Goal: Ask a question: Seek information or help from site administrators or community

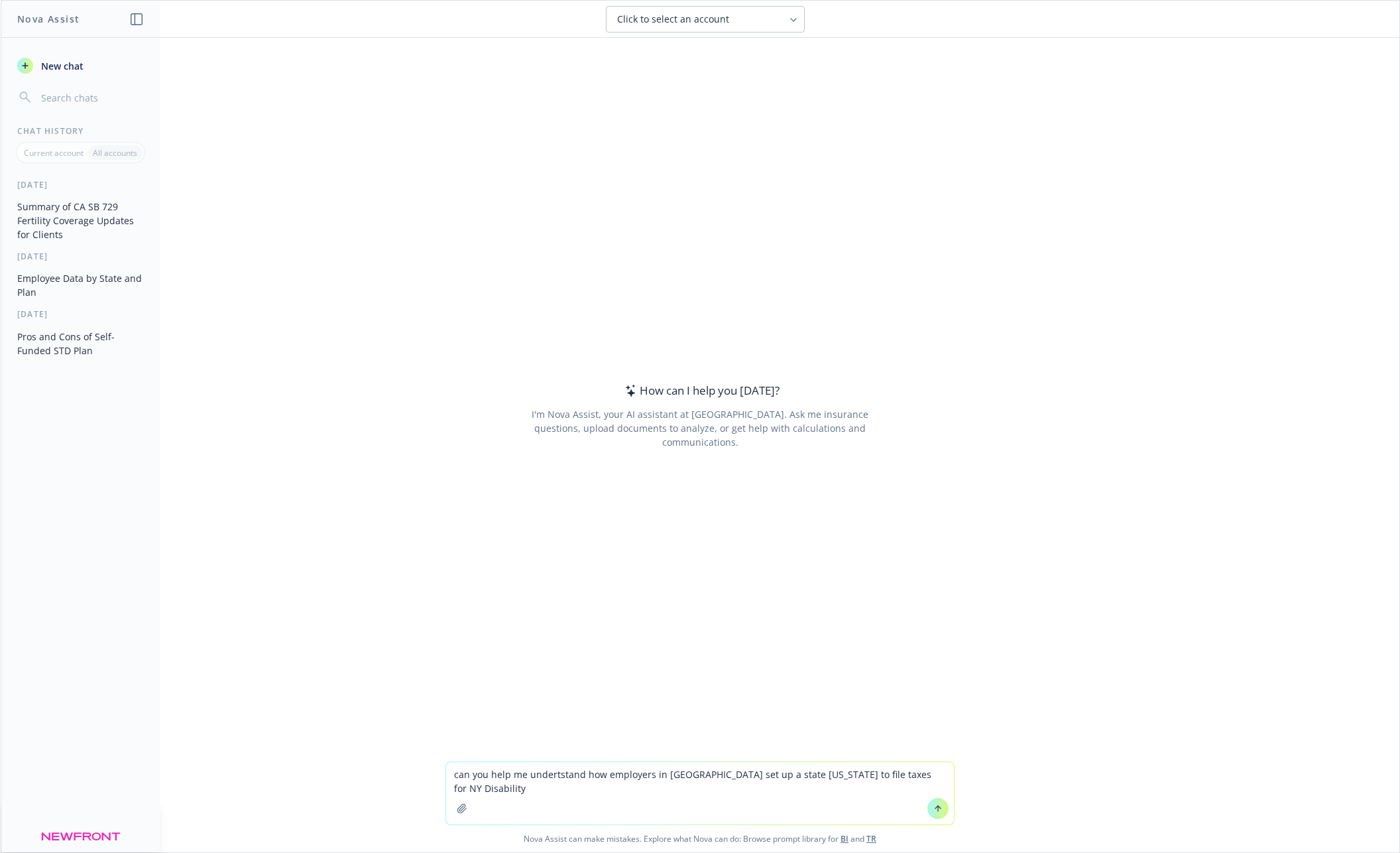
type textarea "can you help me undertstand how employers in [GEOGRAPHIC_DATA] set up a state […"
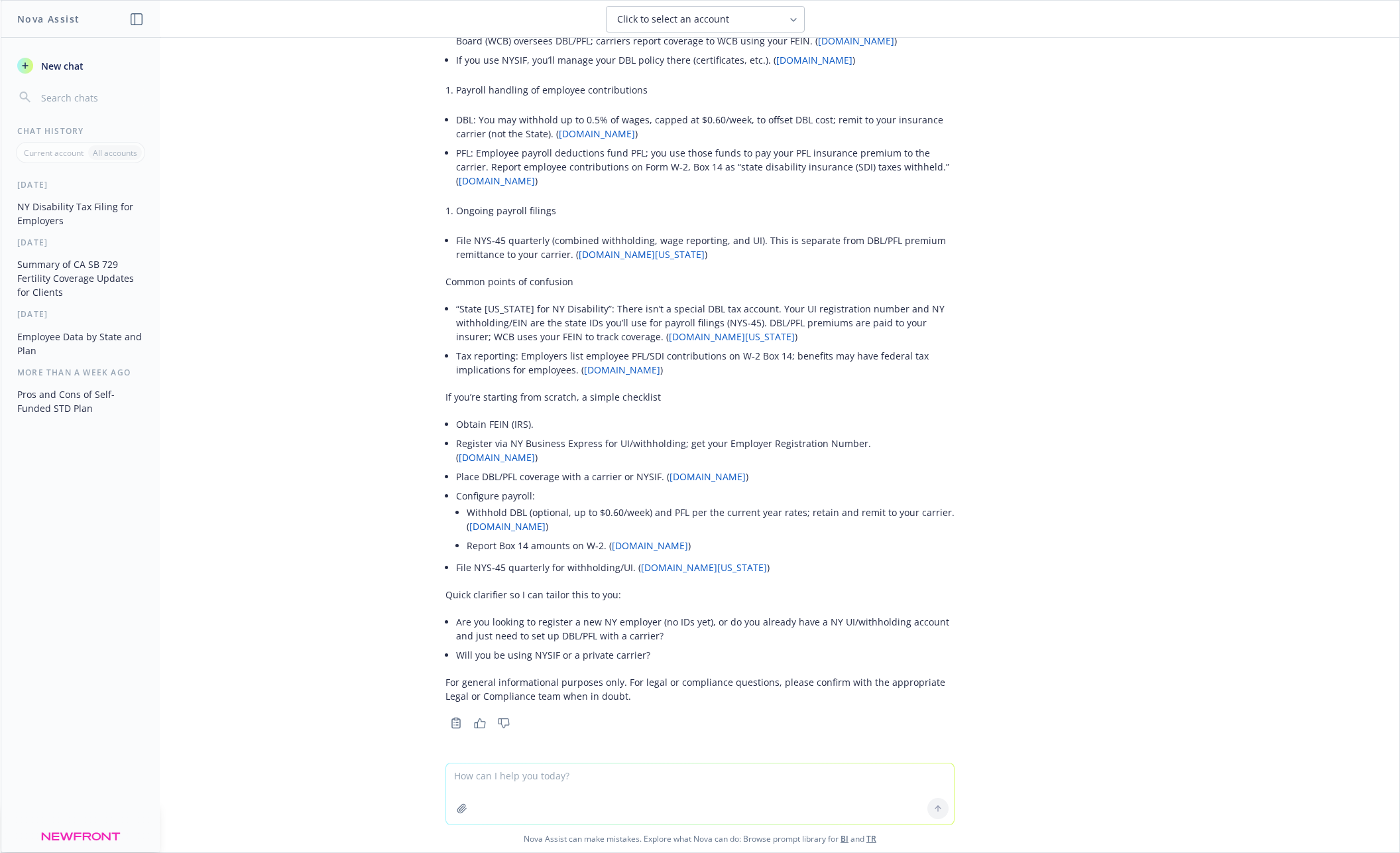
scroll to position [339, 0]
click at [616, 299] on li "“State [US_STATE] for NY Disability”: There isn’t a special DBL tax account. Yo…" at bounding box center [705, 321] width 498 height 47
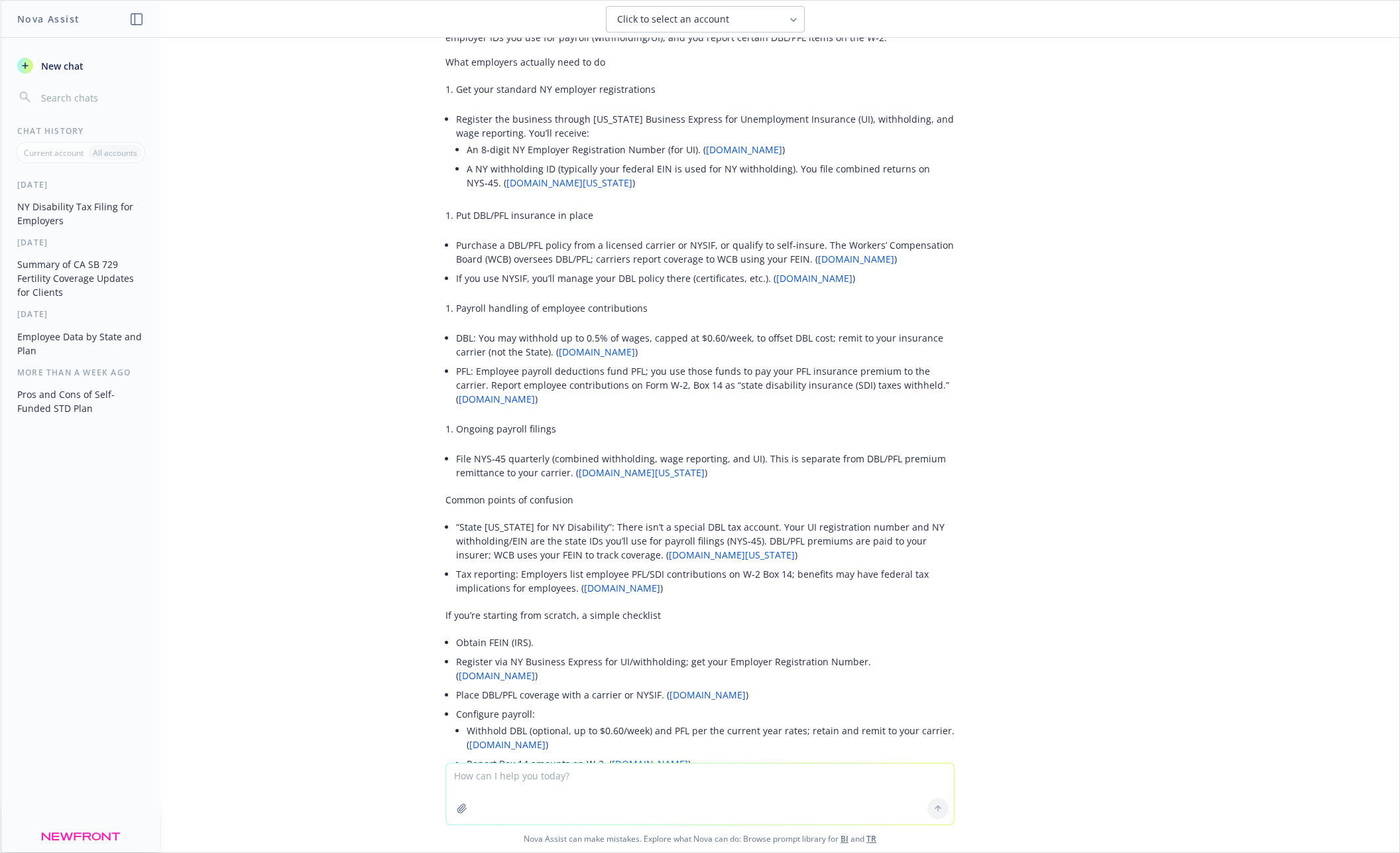
scroll to position [119, 0]
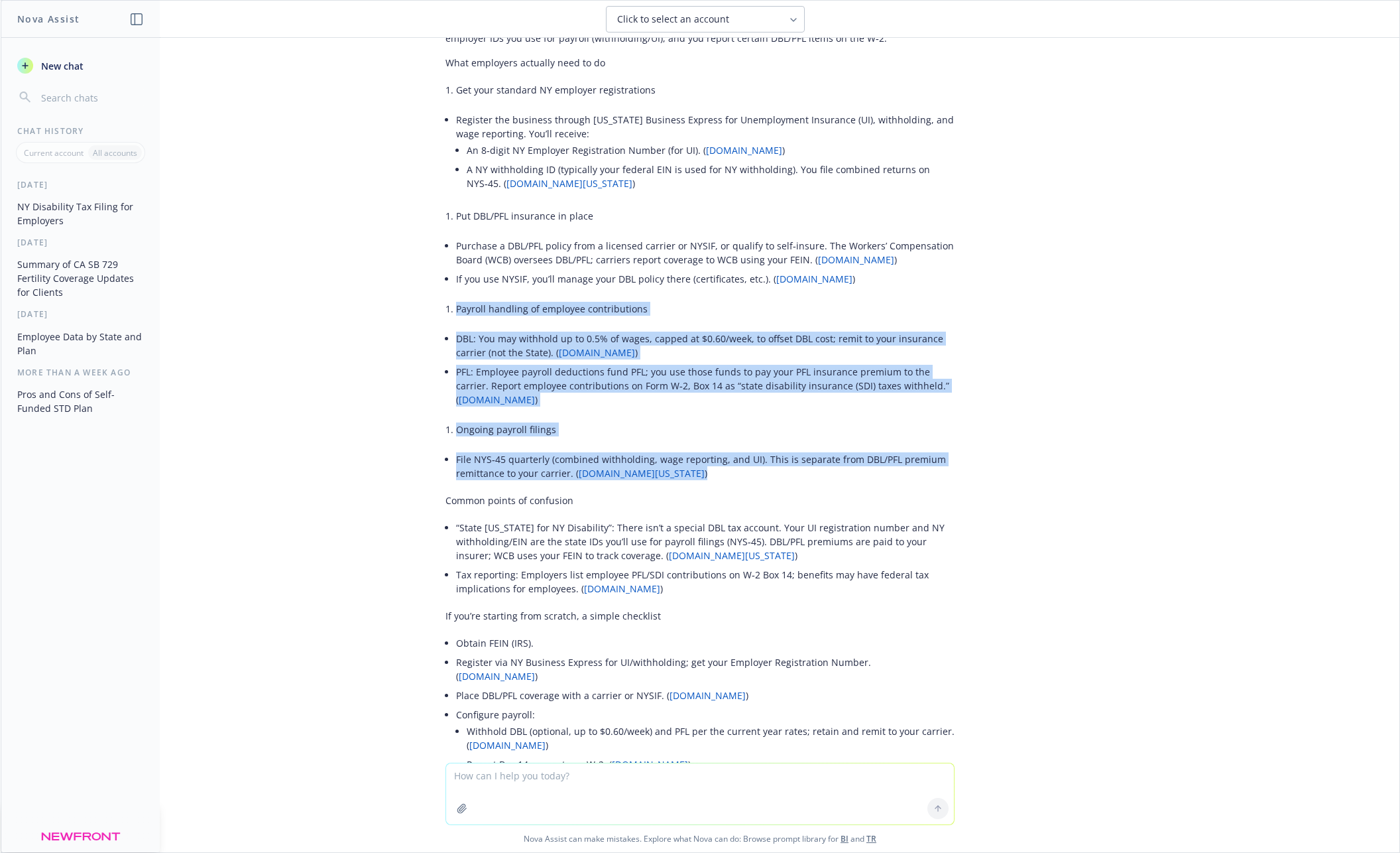
drag, startPoint x: 455, startPoint y: 309, endPoint x: 757, endPoint y: 487, distance: 350.6
click at [755, 486] on div "Short answer: there isn’t a separate “state tax ID” just for [US_STATE] Disabil…" at bounding box center [700, 455] width 509 height 943
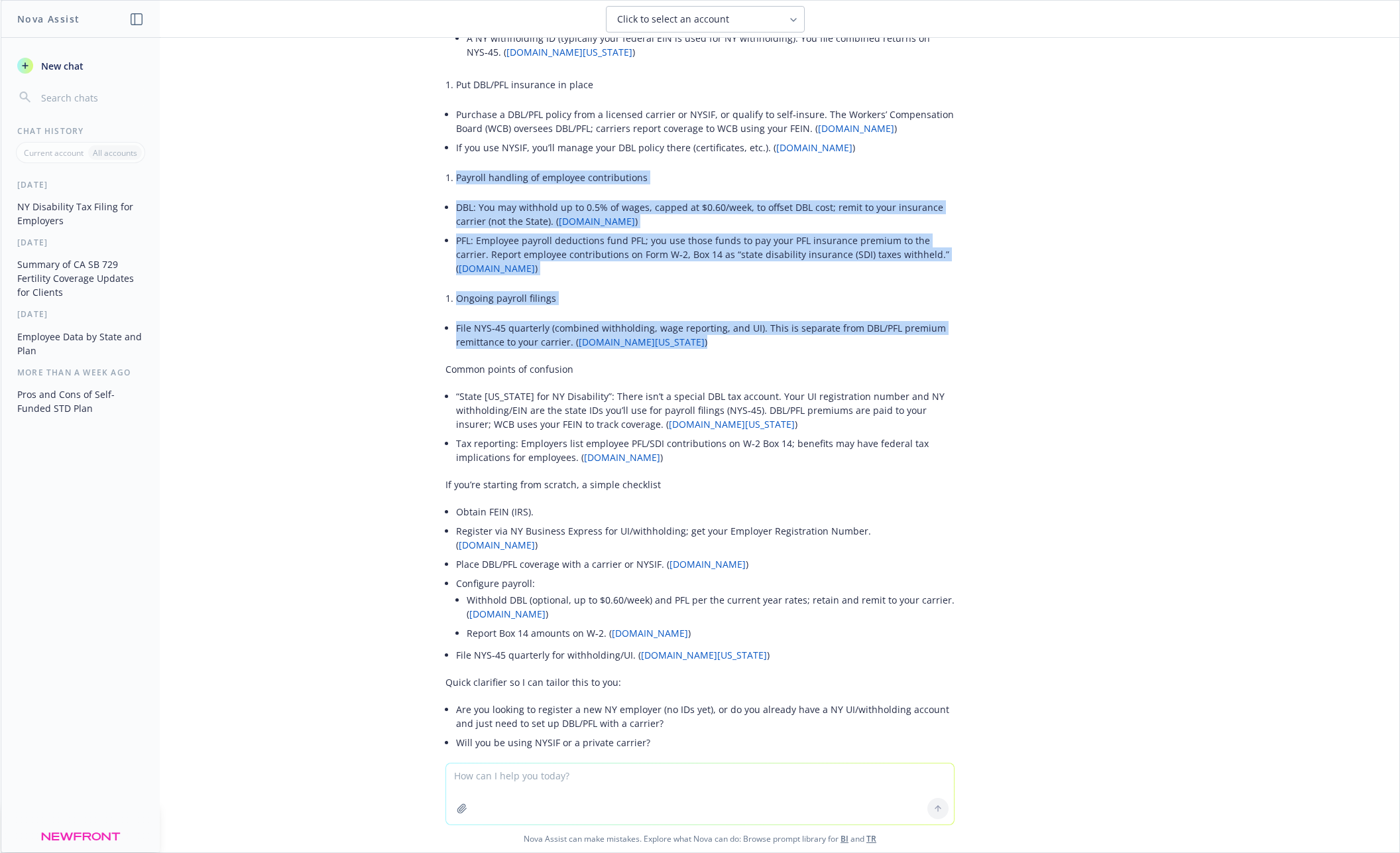
scroll to position [339, 0]
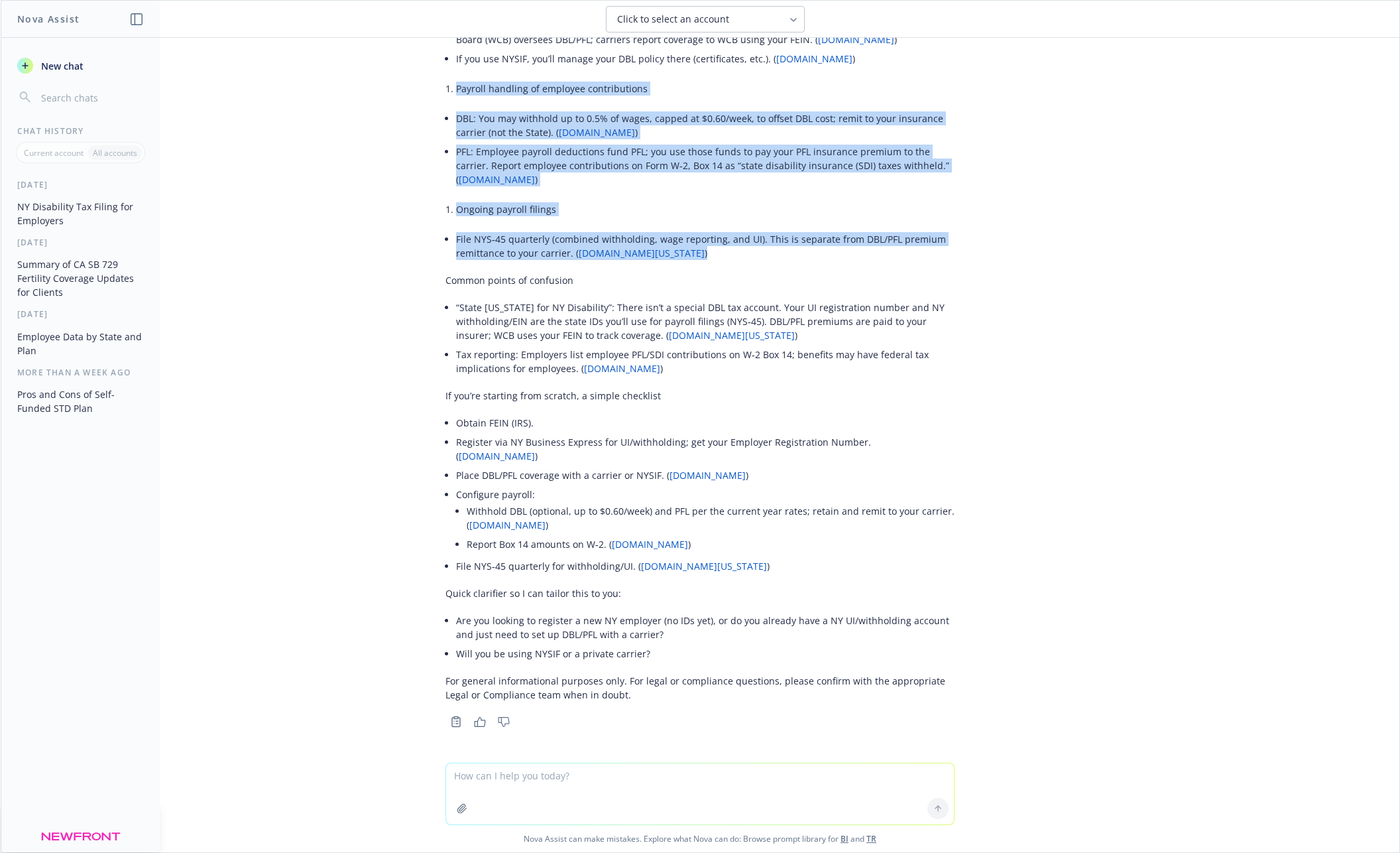
click at [669, 330] on link "[DOMAIN_NAME][US_STATE]" at bounding box center [732, 335] width 126 height 13
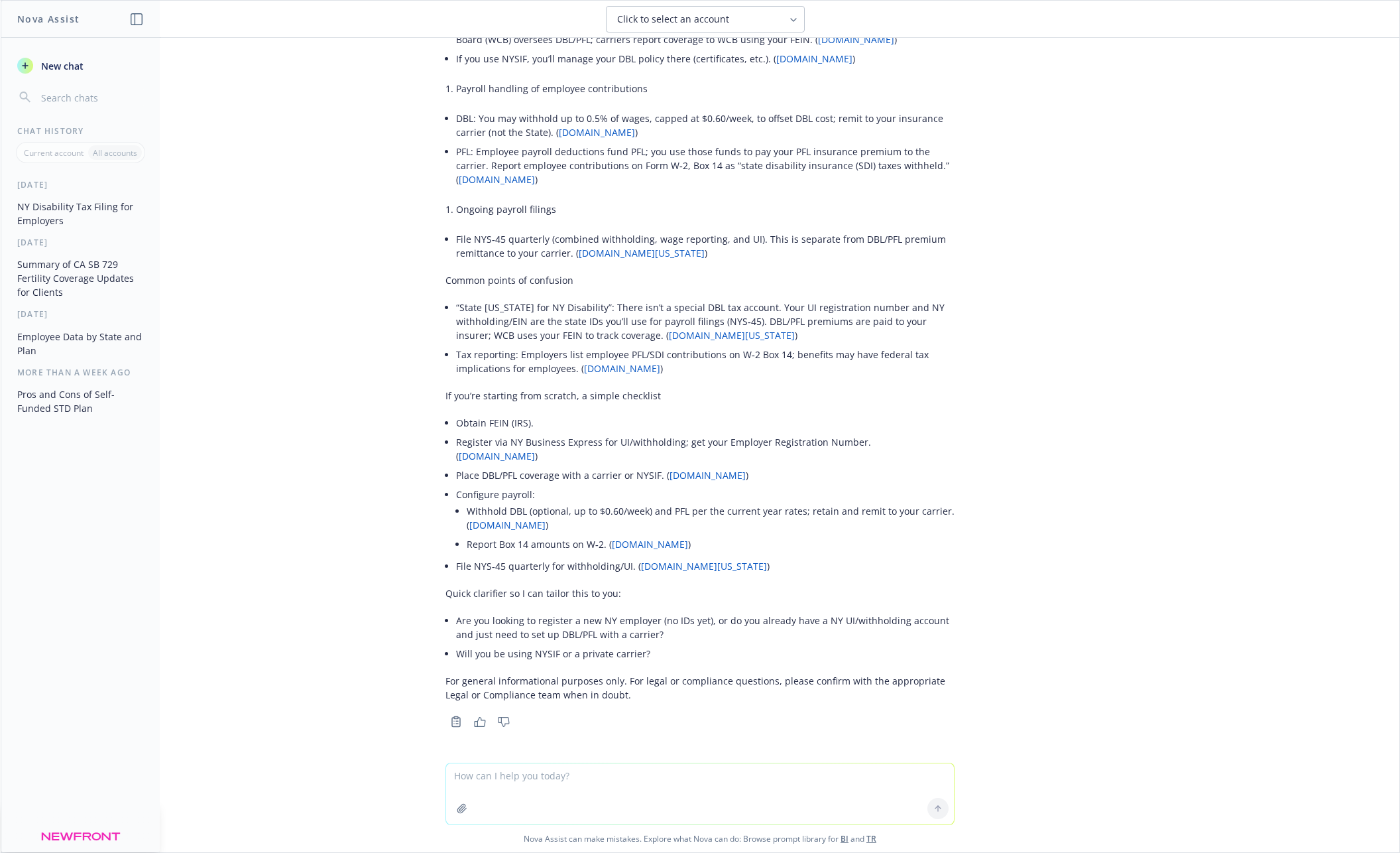
click at [674, 214] on li "Ongoing payroll filings" at bounding box center [705, 209] width 498 height 19
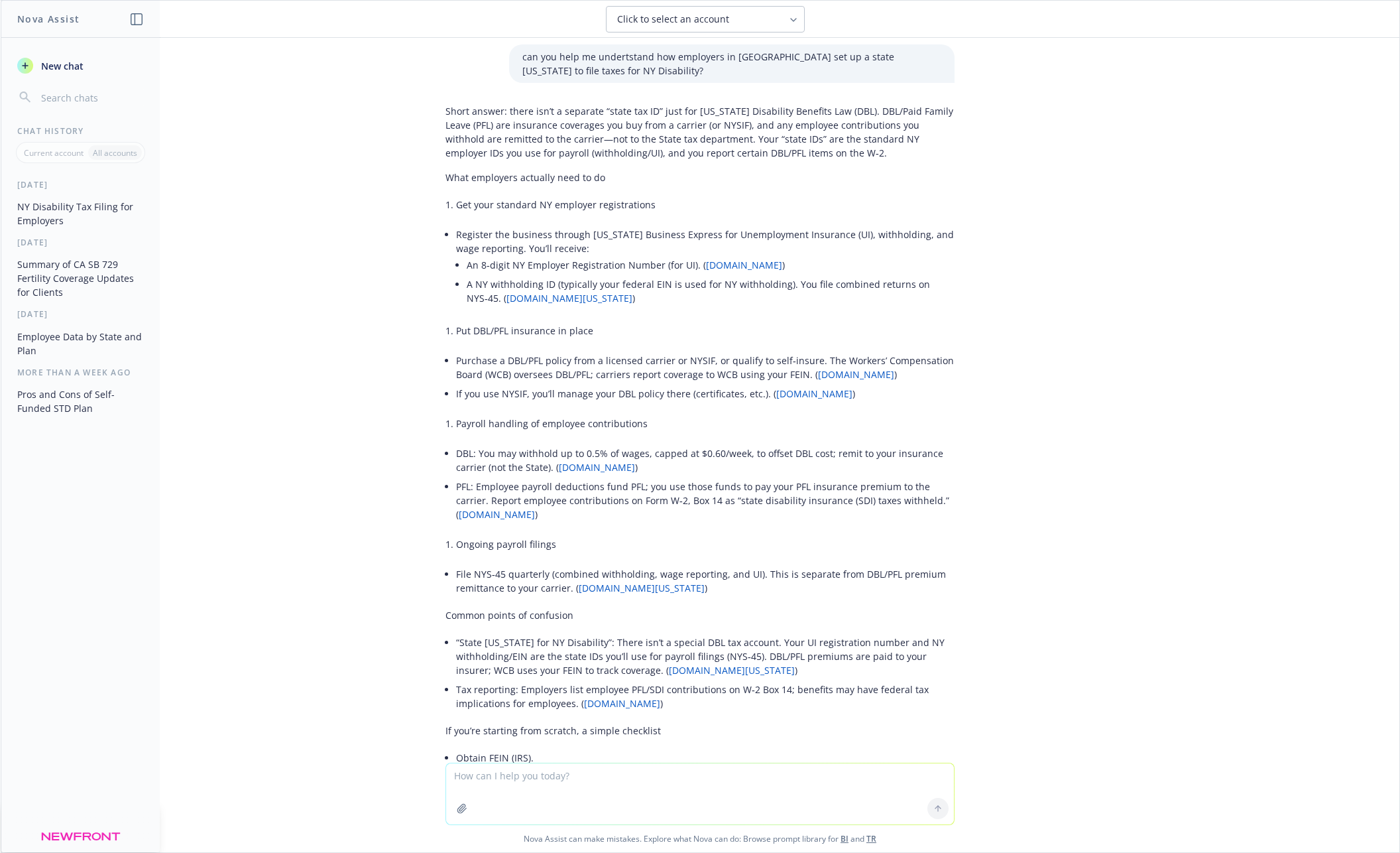
scroll to position [0, 0]
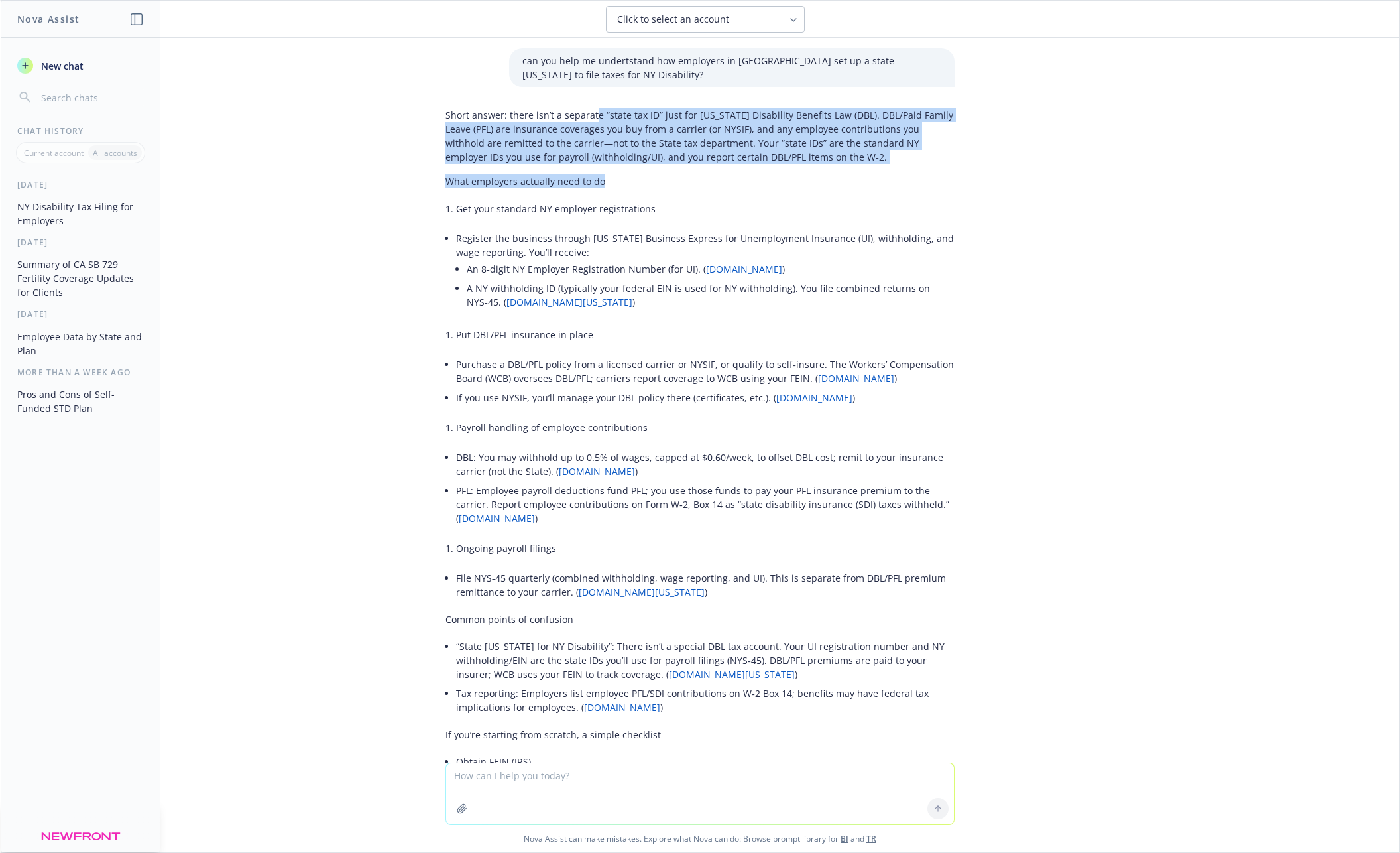
drag, startPoint x: 596, startPoint y: 112, endPoint x: 657, endPoint y: 176, distance: 88.4
click at [657, 176] on div "Short answer: there isn’t a separate “state tax ID” just for [US_STATE] Disabil…" at bounding box center [700, 574] width 509 height 943
click at [657, 176] on p "What employers actually need to do" at bounding box center [700, 181] width 509 height 14
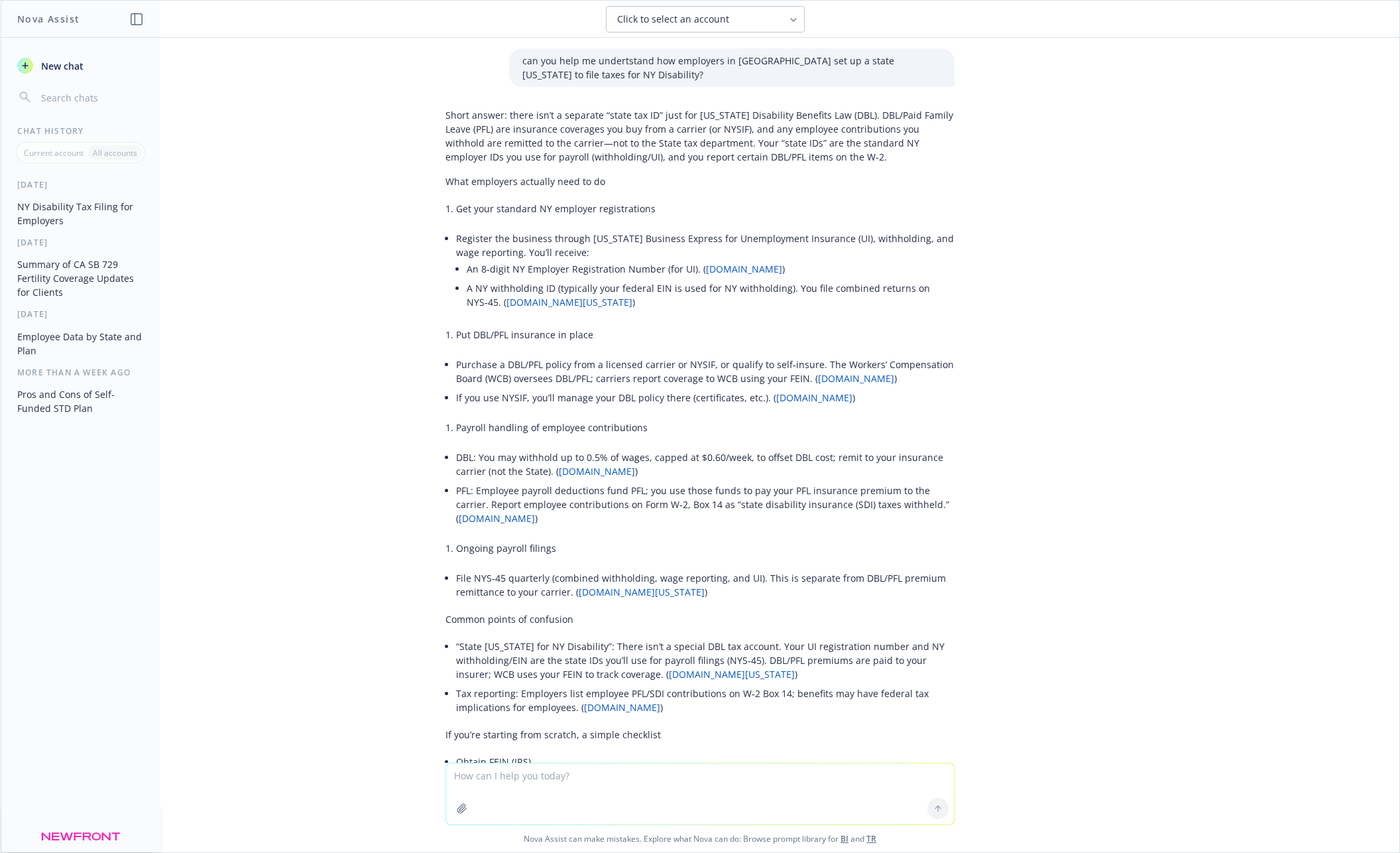
click at [777, 127] on p "Short answer: there isn’t a separate “state tax ID” just for [US_STATE] Disabil…" at bounding box center [700, 136] width 509 height 56
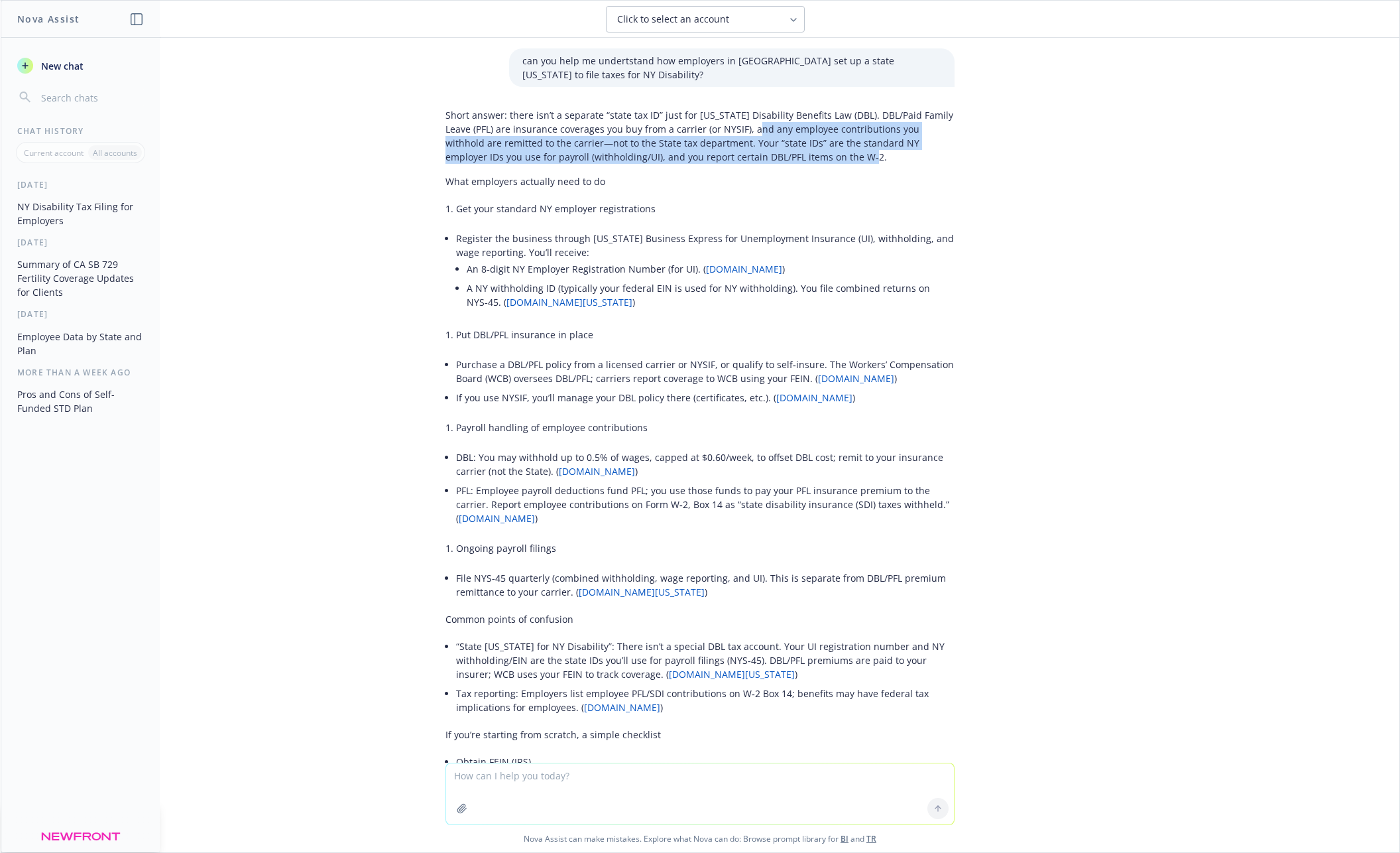
drag, startPoint x: 766, startPoint y: 128, endPoint x: 817, endPoint y: 166, distance: 63.6
click at [817, 166] on div "Short answer: there isn’t a separate “state tax ID” just for [US_STATE] Disabil…" at bounding box center [700, 574] width 509 height 943
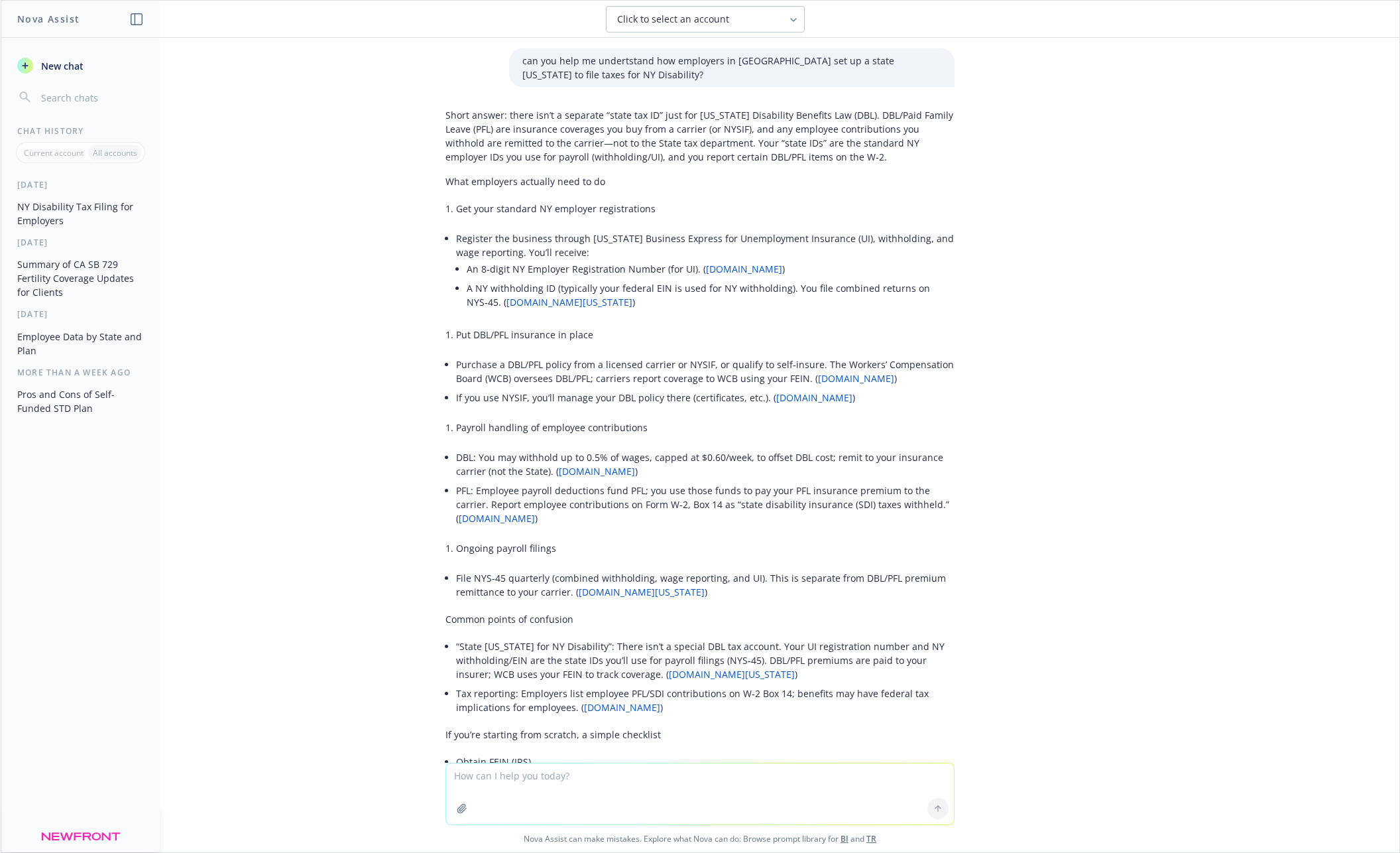
click at [460, 238] on li "Register the business through [US_STATE] Business Express for Unemployment Insu…" at bounding box center [705, 272] width 498 height 86
drag, startPoint x: 461, startPoint y: 266, endPoint x: 656, endPoint y: 273, distance: 195.1
click at [656, 273] on li "Register the business through [US_STATE] Business Express for Unemployment Insu…" at bounding box center [705, 272] width 498 height 86
click at [498, 773] on textarea at bounding box center [700, 794] width 508 height 61
type textarea "Can you help me draft an email to Rippling to ask them if they are 1. withholdi…"
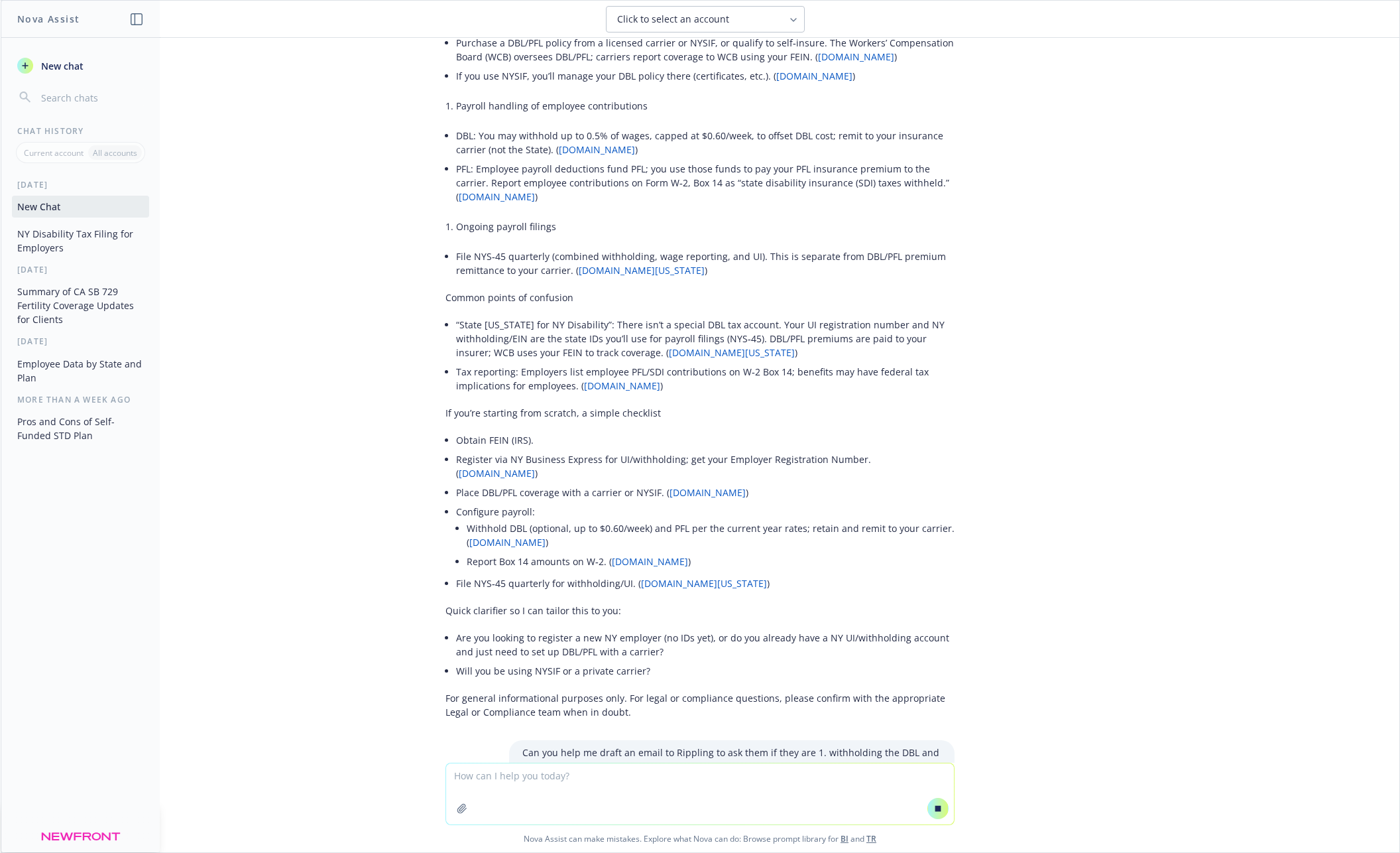
scroll to position [421, 0]
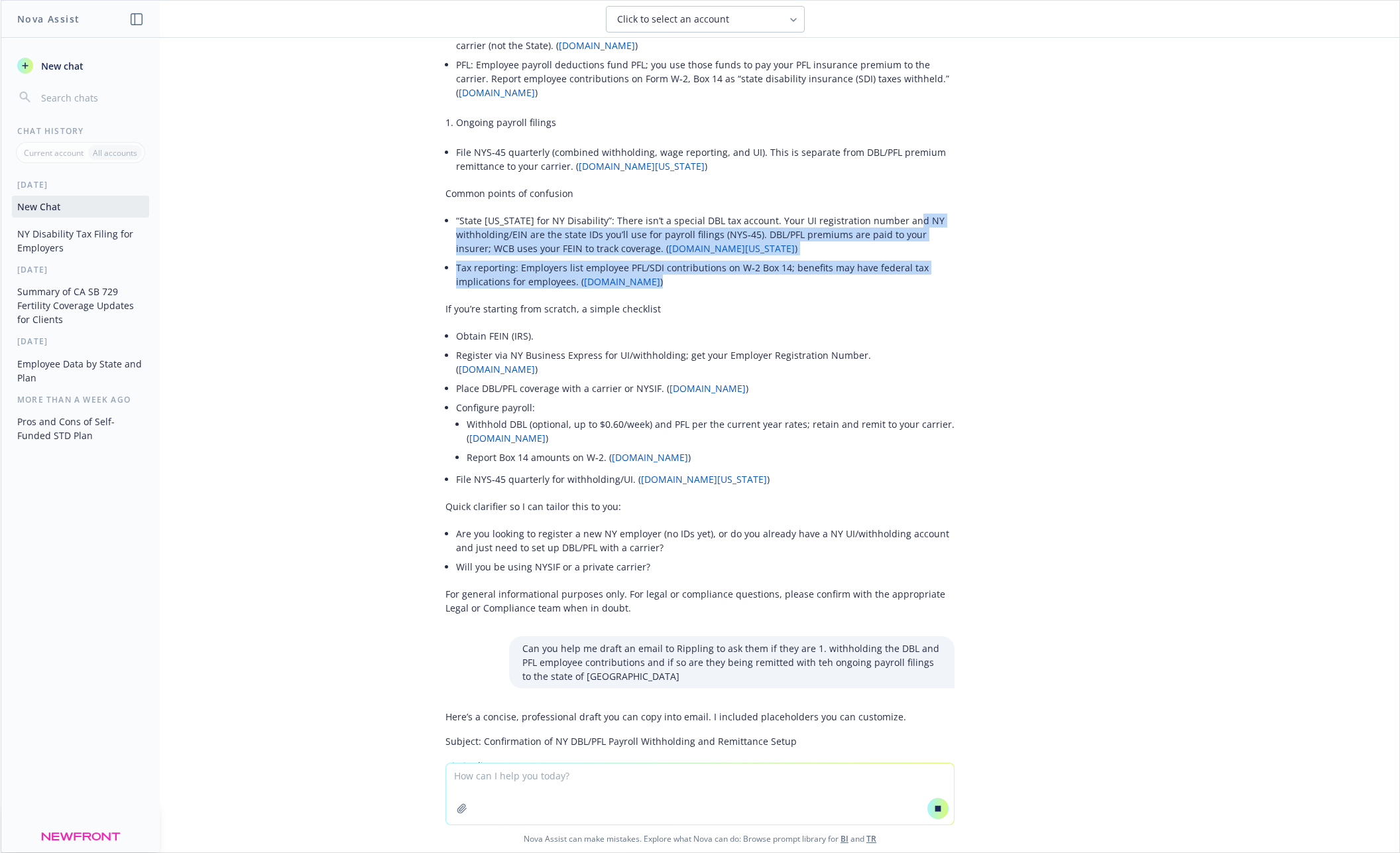
drag, startPoint x: 471, startPoint y: 244, endPoint x: 749, endPoint y: 284, distance: 280.9
click at [749, 284] on ul "“State [US_STATE] for NY Disability”: There isn’t a special DBL tax account. Yo…" at bounding box center [705, 251] width 498 height 81
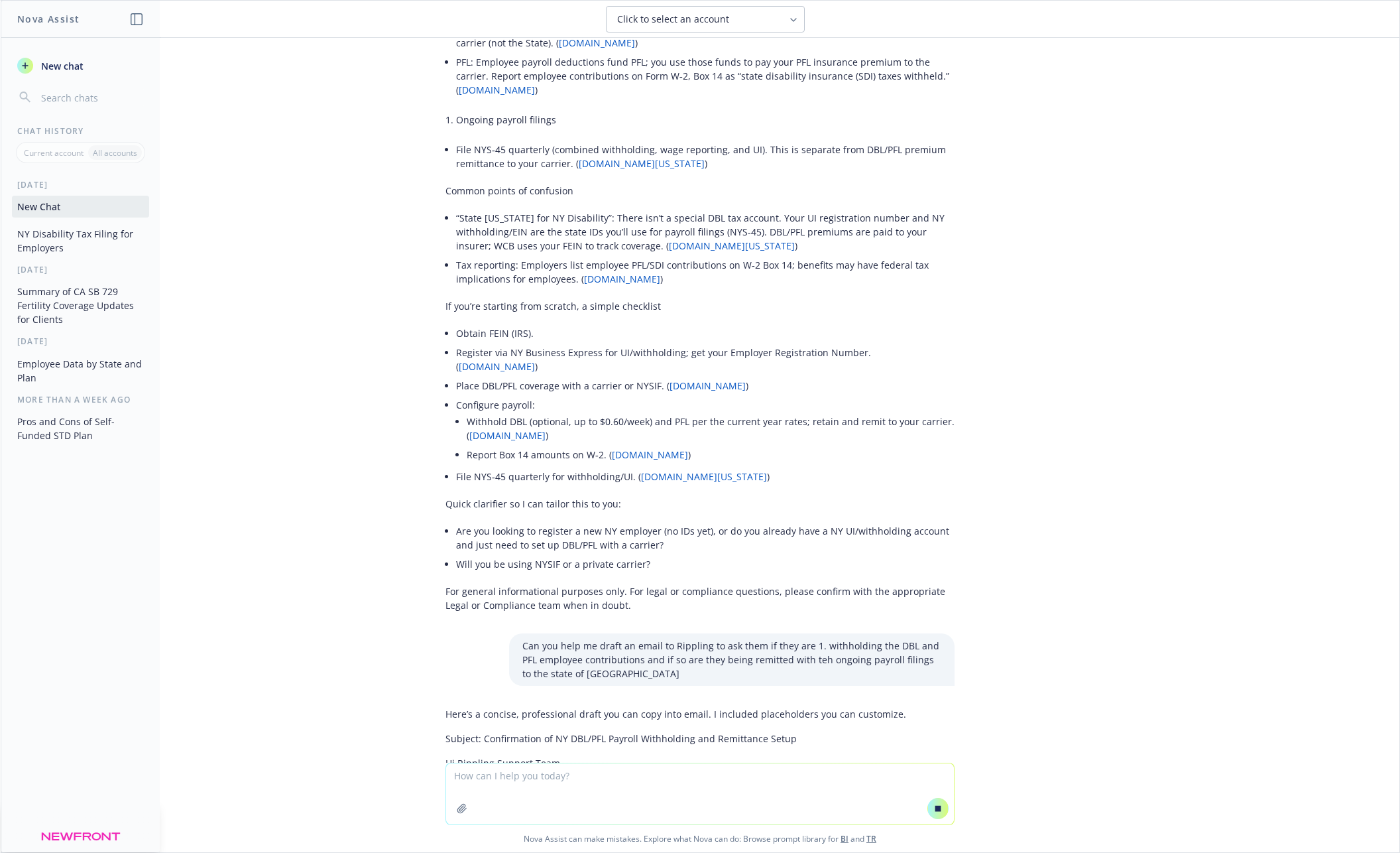
scroll to position [426, 0]
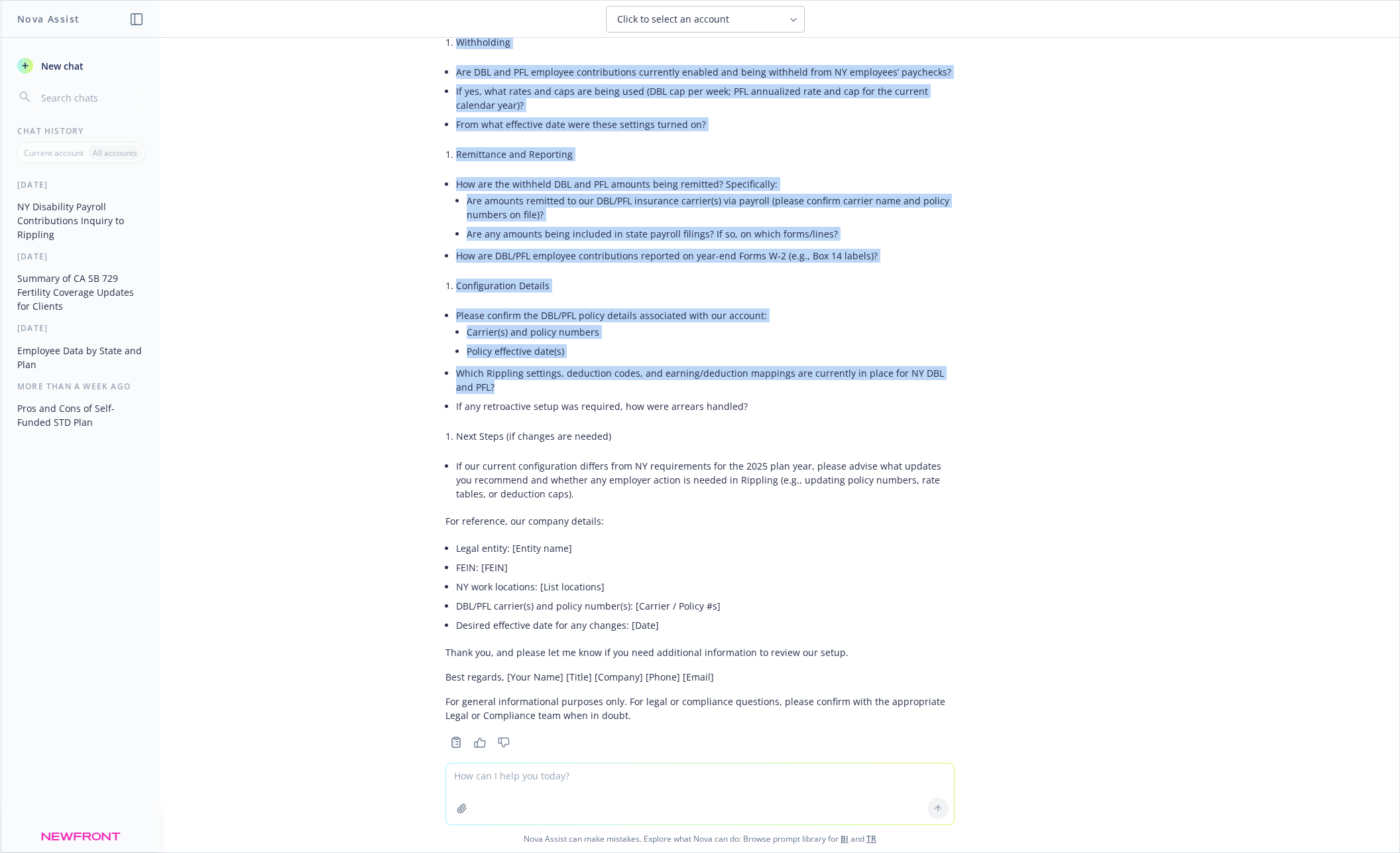
drag, startPoint x: 447, startPoint y: 384, endPoint x: 792, endPoint y: 393, distance: 345.1
click at [792, 393] on div "can you help me undertstand how employers in [GEOGRAPHIC_DATA] set up a state […" at bounding box center [700, 400] width 1399 height 725
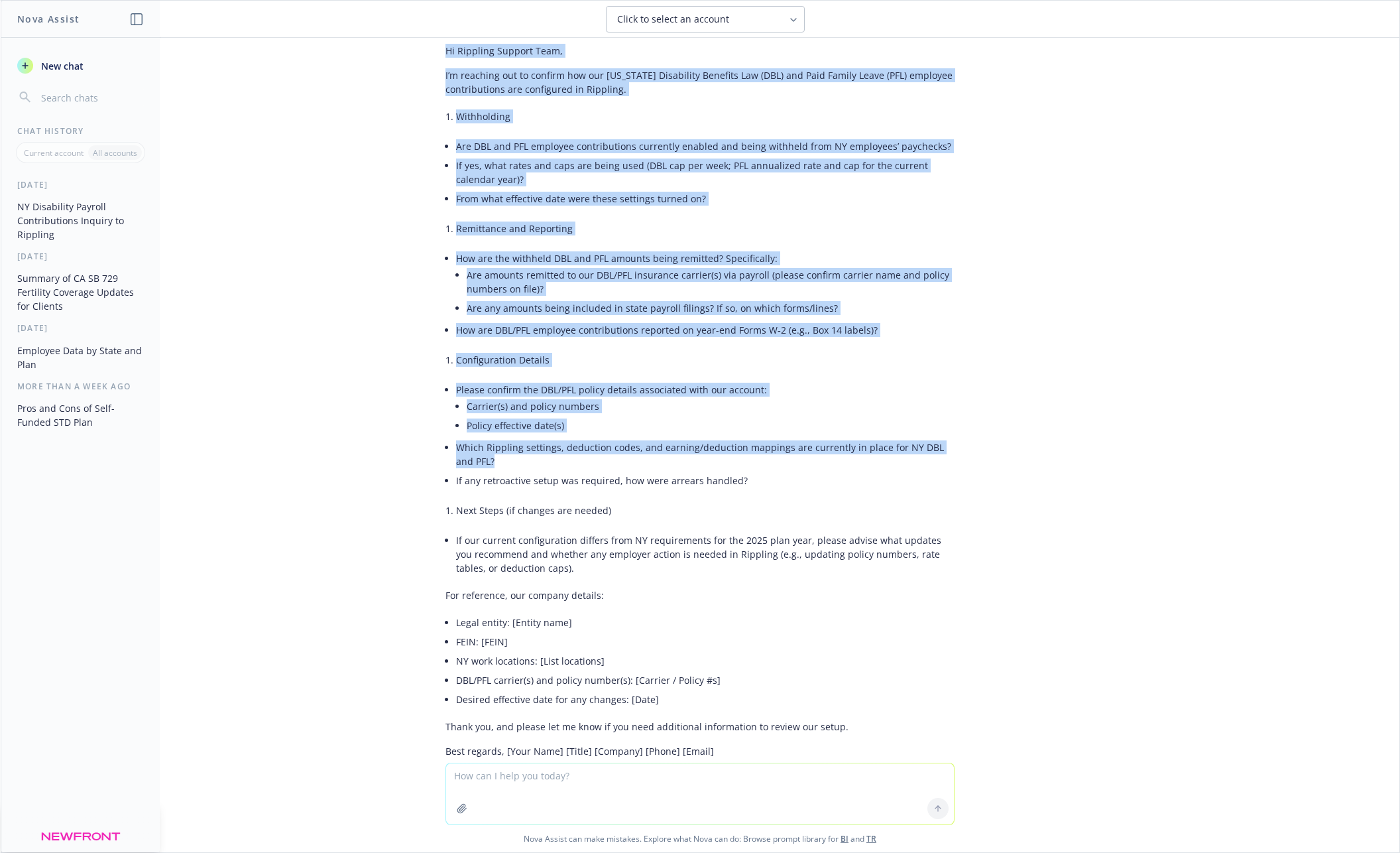
scroll to position [1161, 0]
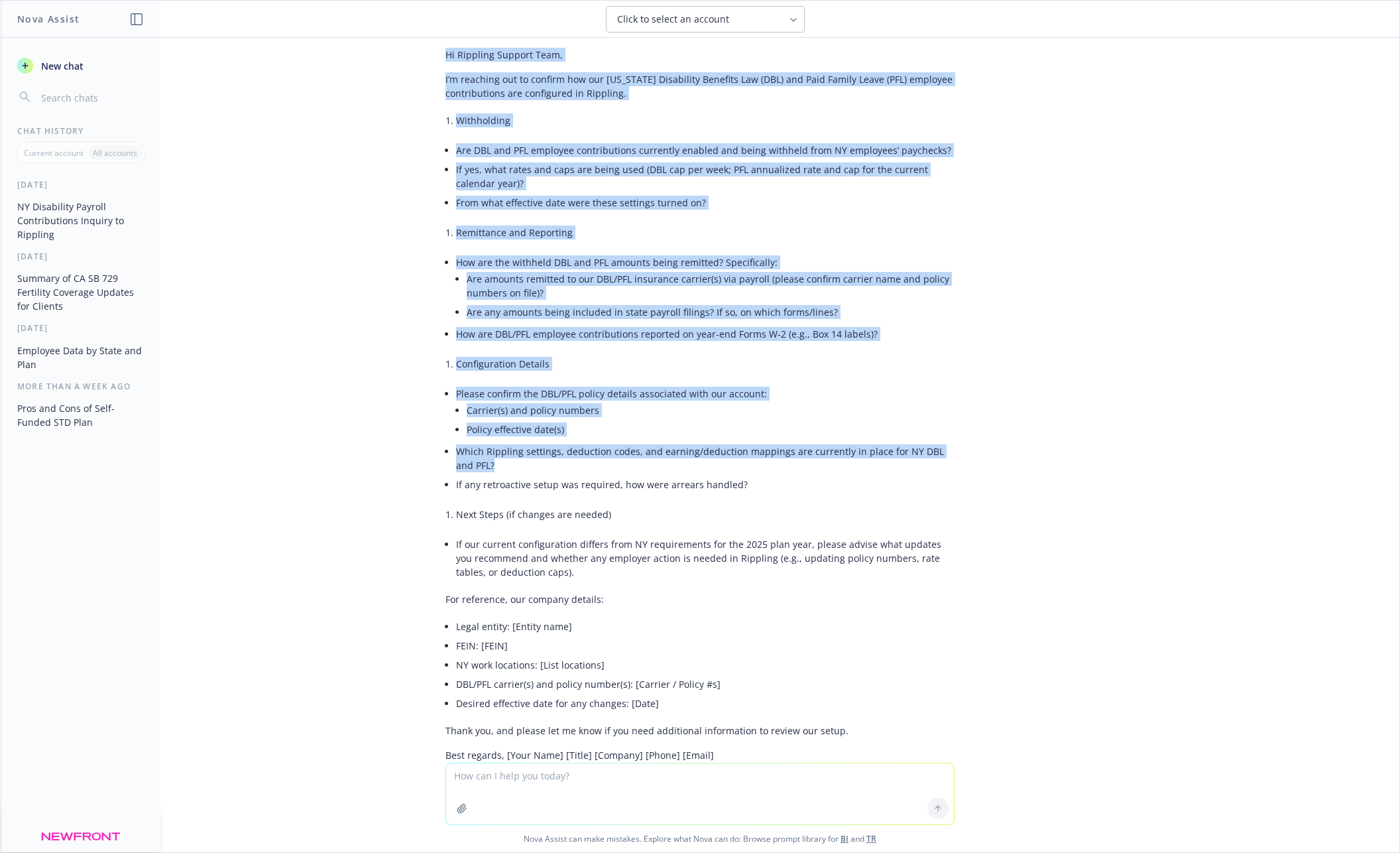
click at [792, 394] on li "Please confirm the DBL/PFL policy details associated with our account: Carrier(…" at bounding box center [705, 413] width 498 height 58
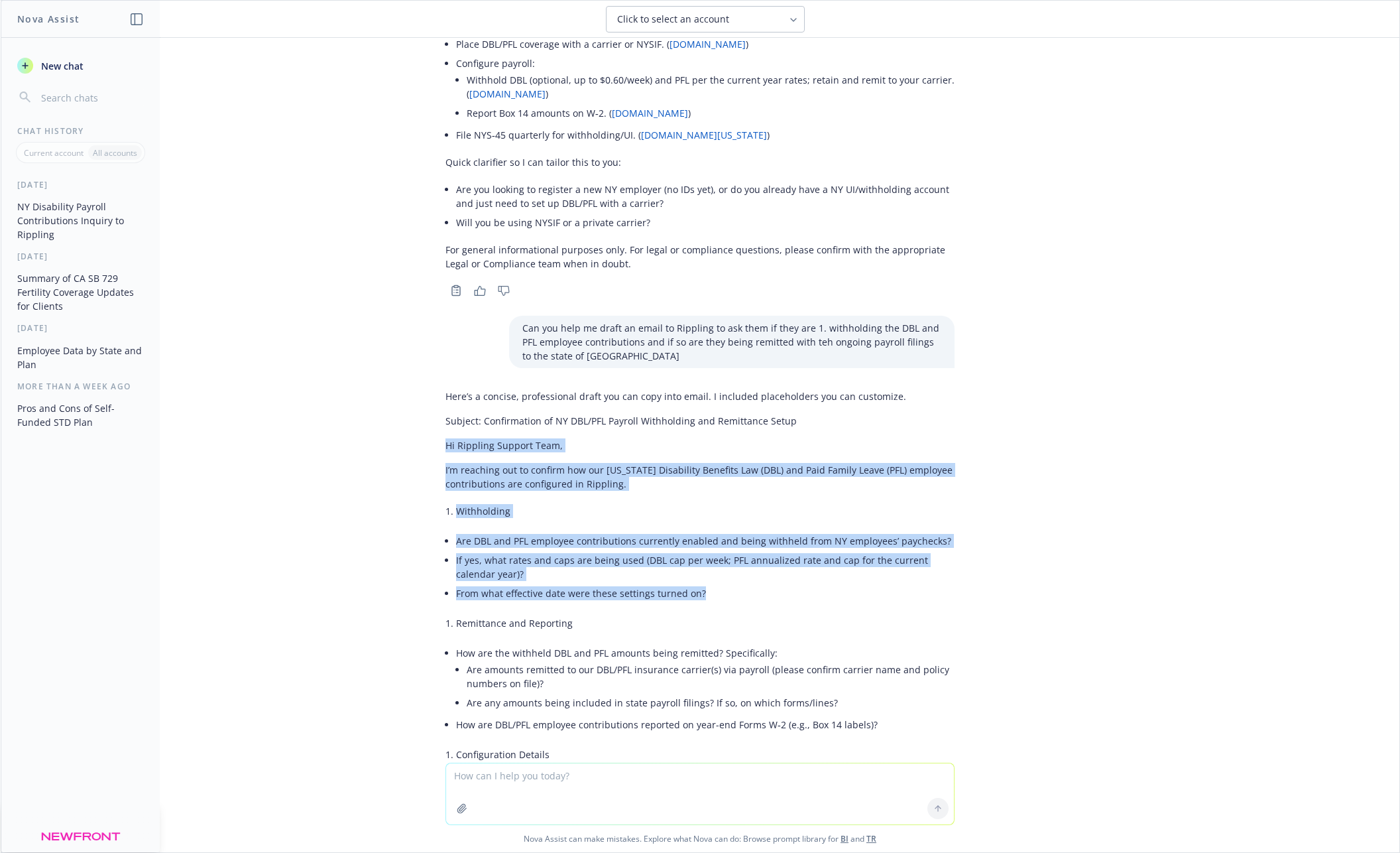
scroll to position [772, 0]
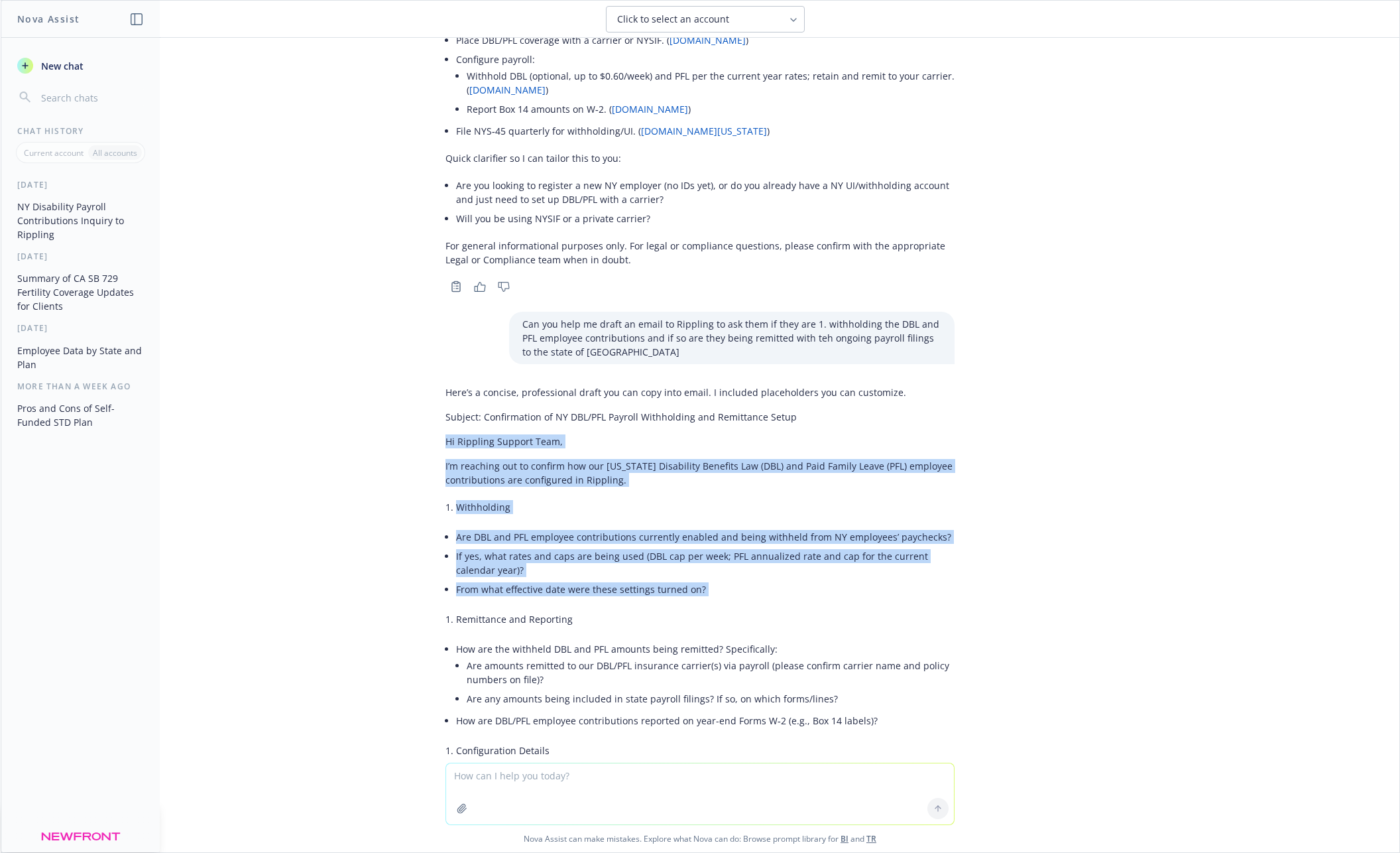
drag, startPoint x: 441, startPoint y: 432, endPoint x: 727, endPoint y: 607, distance: 335.3
click at [727, 608] on div "Here’s a concise, professional draft you can copy into email. I included placeh…" at bounding box center [700, 798] width 531 height 836
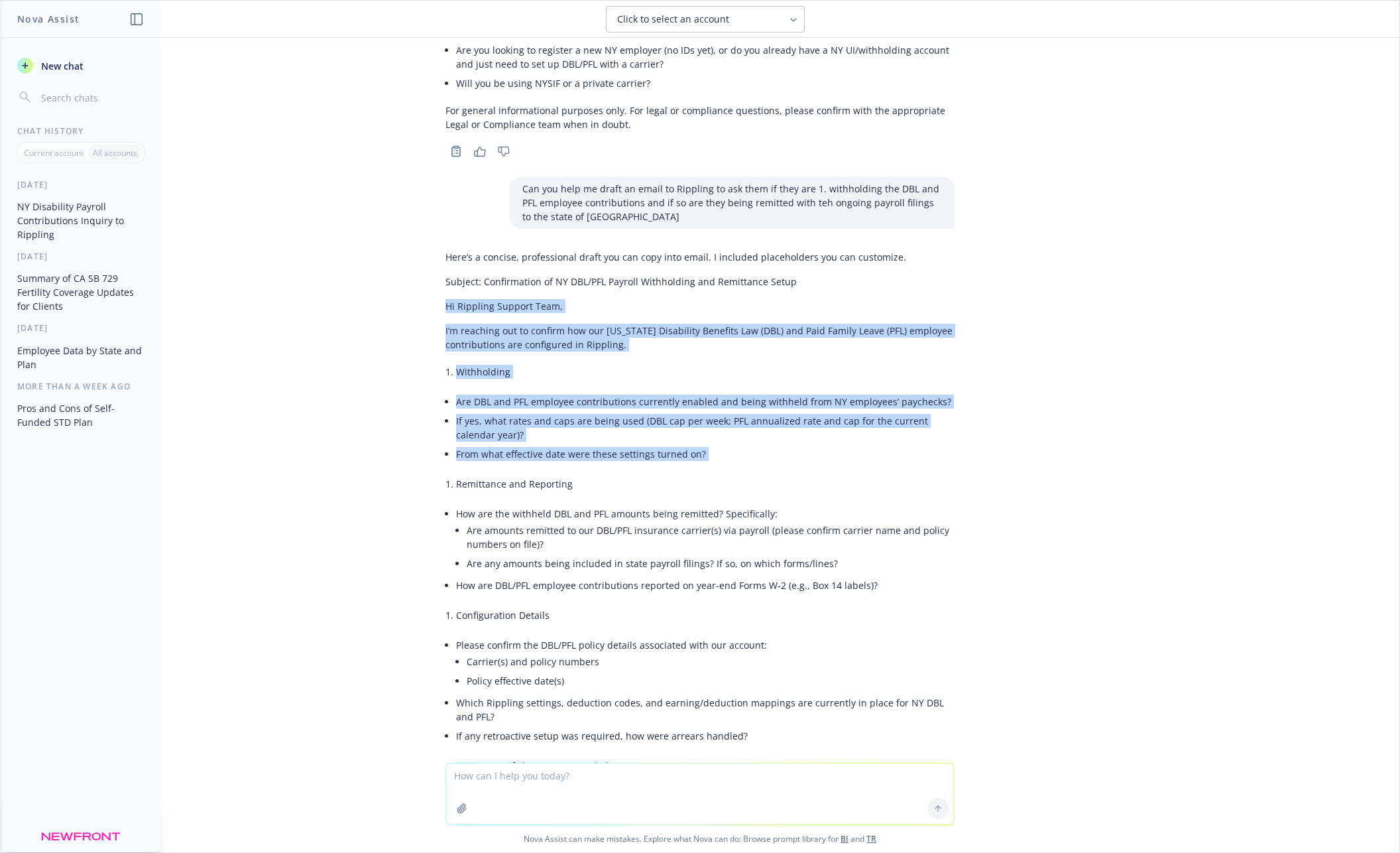
scroll to position [911, 0]
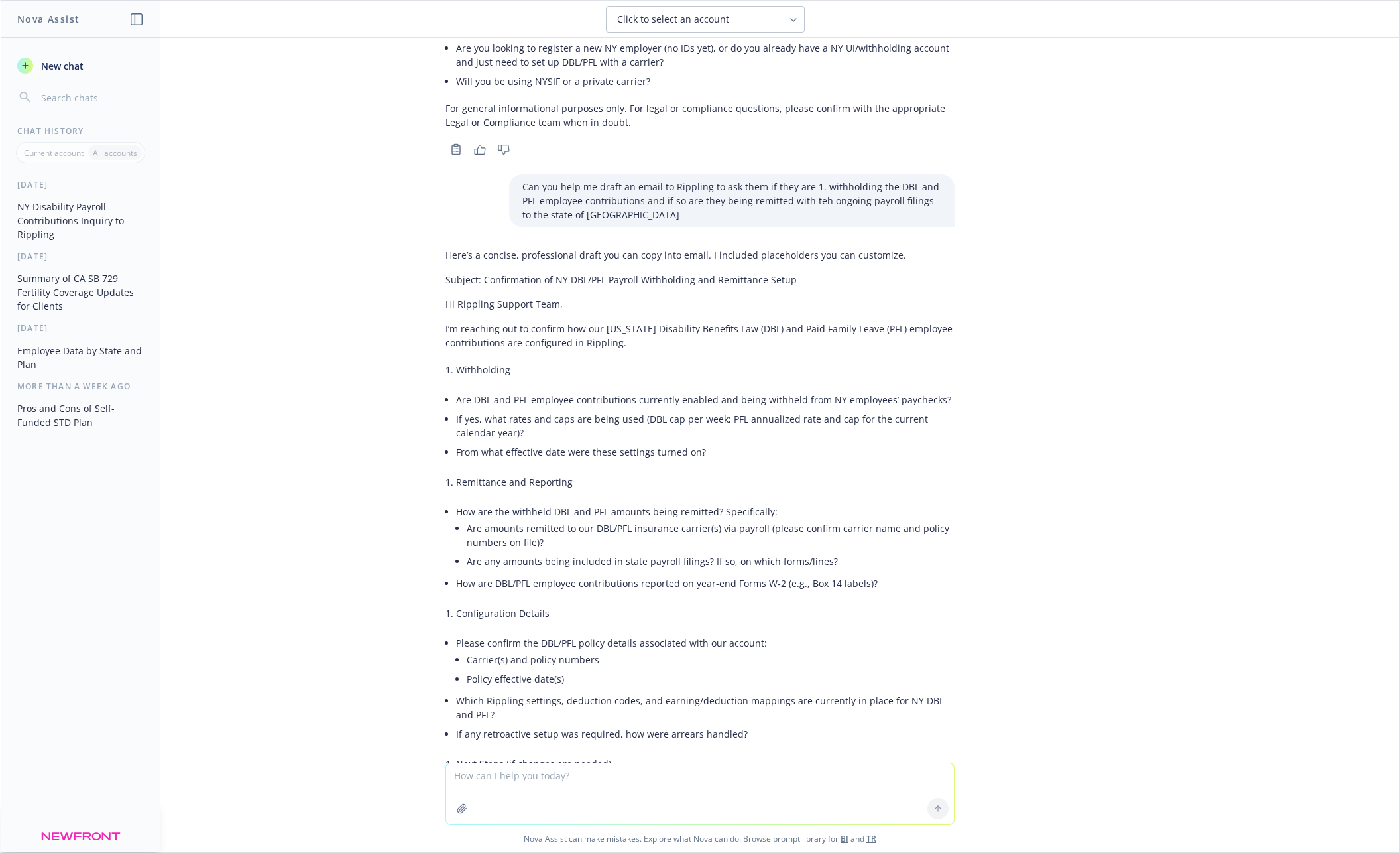
click at [704, 594] on div "Here’s a concise, professional draft you can copy into email. I included placeh…" at bounding box center [700, 649] width 509 height 813
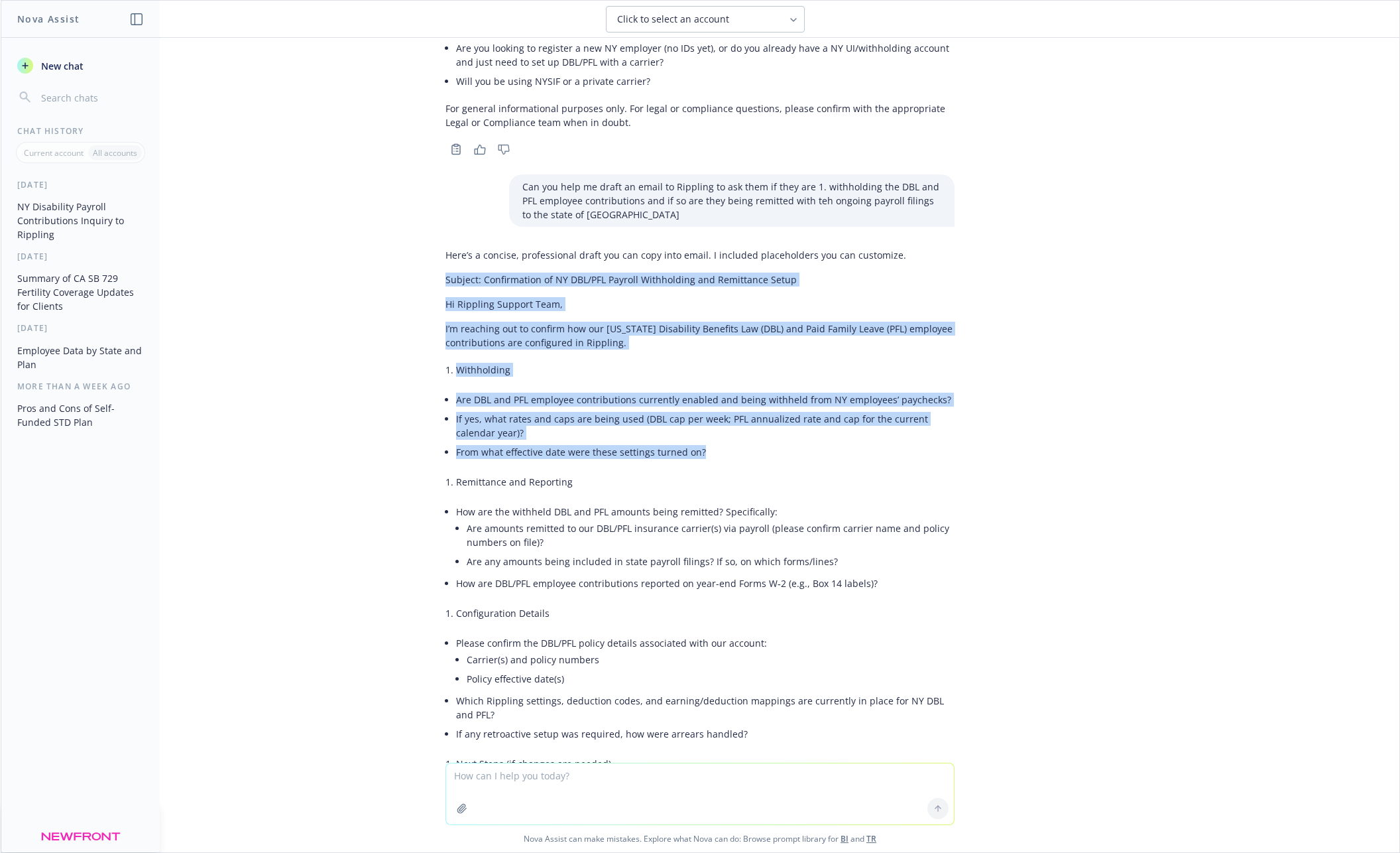
drag, startPoint x: 565, startPoint y: 419, endPoint x: 437, endPoint y: 285, distance: 185.3
click at [437, 285] on div "Here’s a concise, professional draft you can copy into email. I included placeh…" at bounding box center [700, 661] width 531 height 836
copy div "Subject: Confirmation of NY DBL/PFL Payroll Withholding and Remittance Setup Hi…"
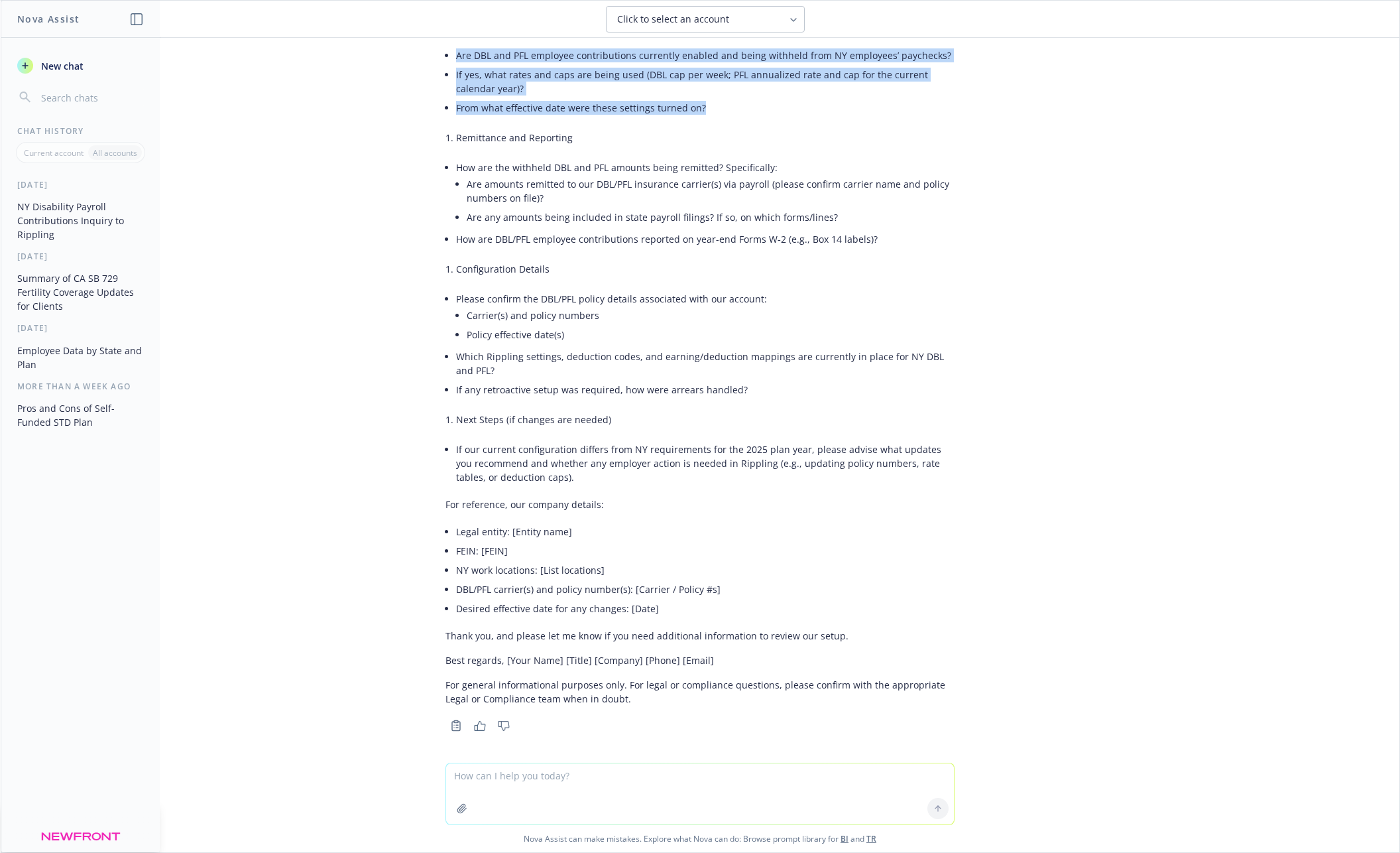
scroll to position [1260, 0]
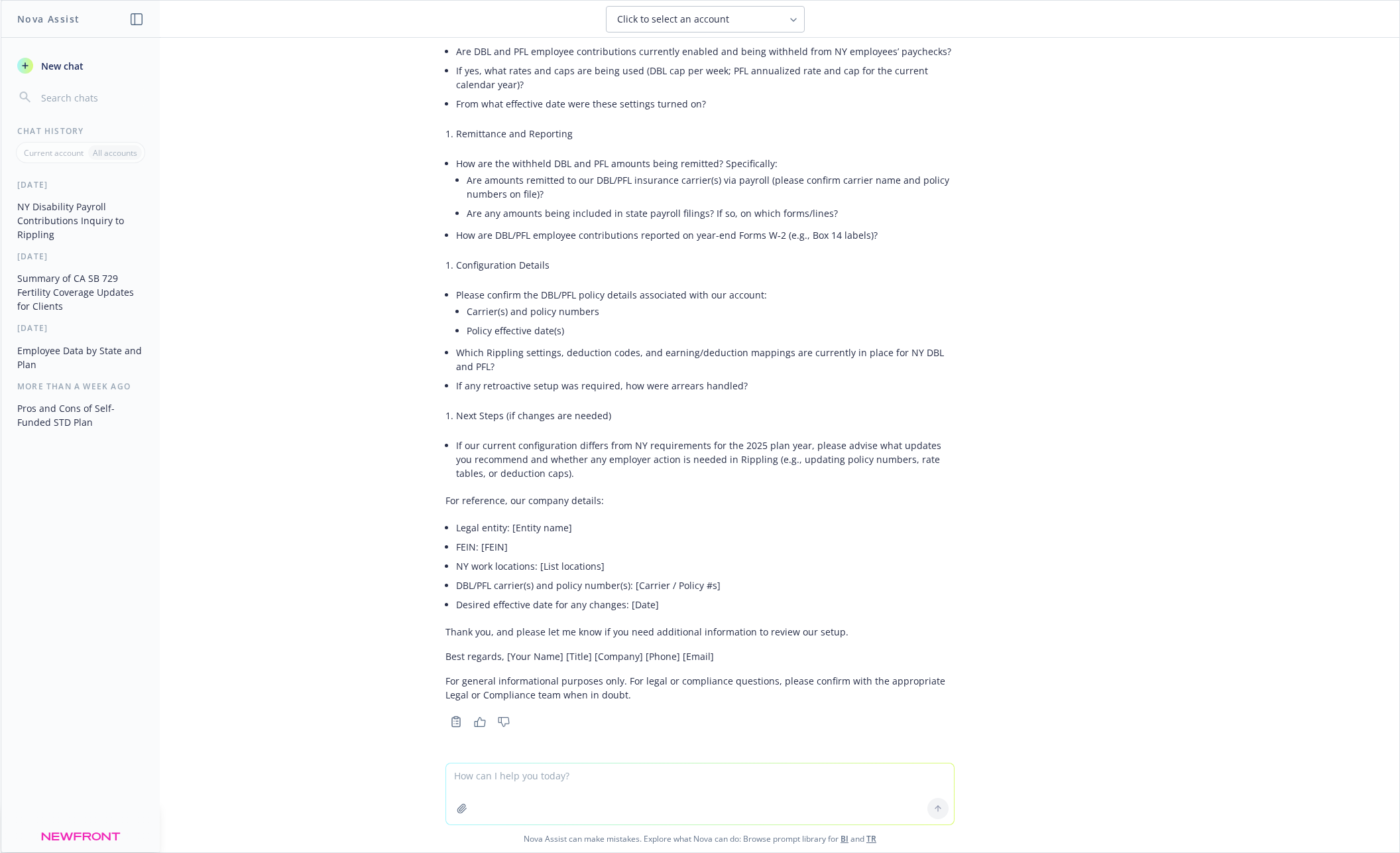
click at [635, 350] on li "Which Rippling settings, deduction codes, and earning/deduction mappings are cu…" at bounding box center [705, 359] width 498 height 33
click at [653, 352] on li "Which Rippling settings, deduction codes, and earning/deduction mappings are cu…" at bounding box center [705, 359] width 498 height 33
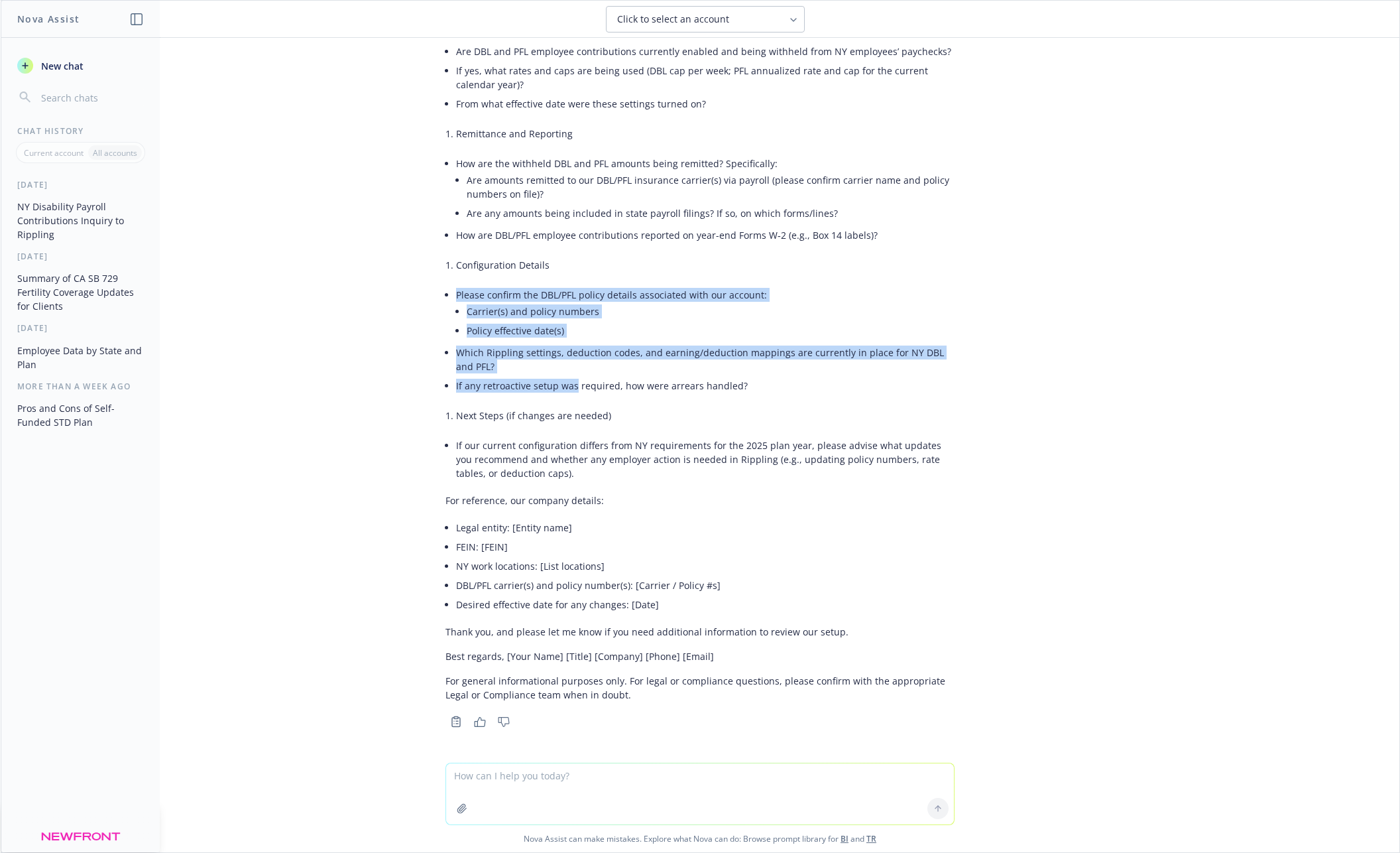
drag, startPoint x: 453, startPoint y: 296, endPoint x: 567, endPoint y: 385, distance: 144.6
click at [576, 385] on div "Here’s a concise, professional draft you can copy into email. I included placeh…" at bounding box center [700, 301] width 509 height 813
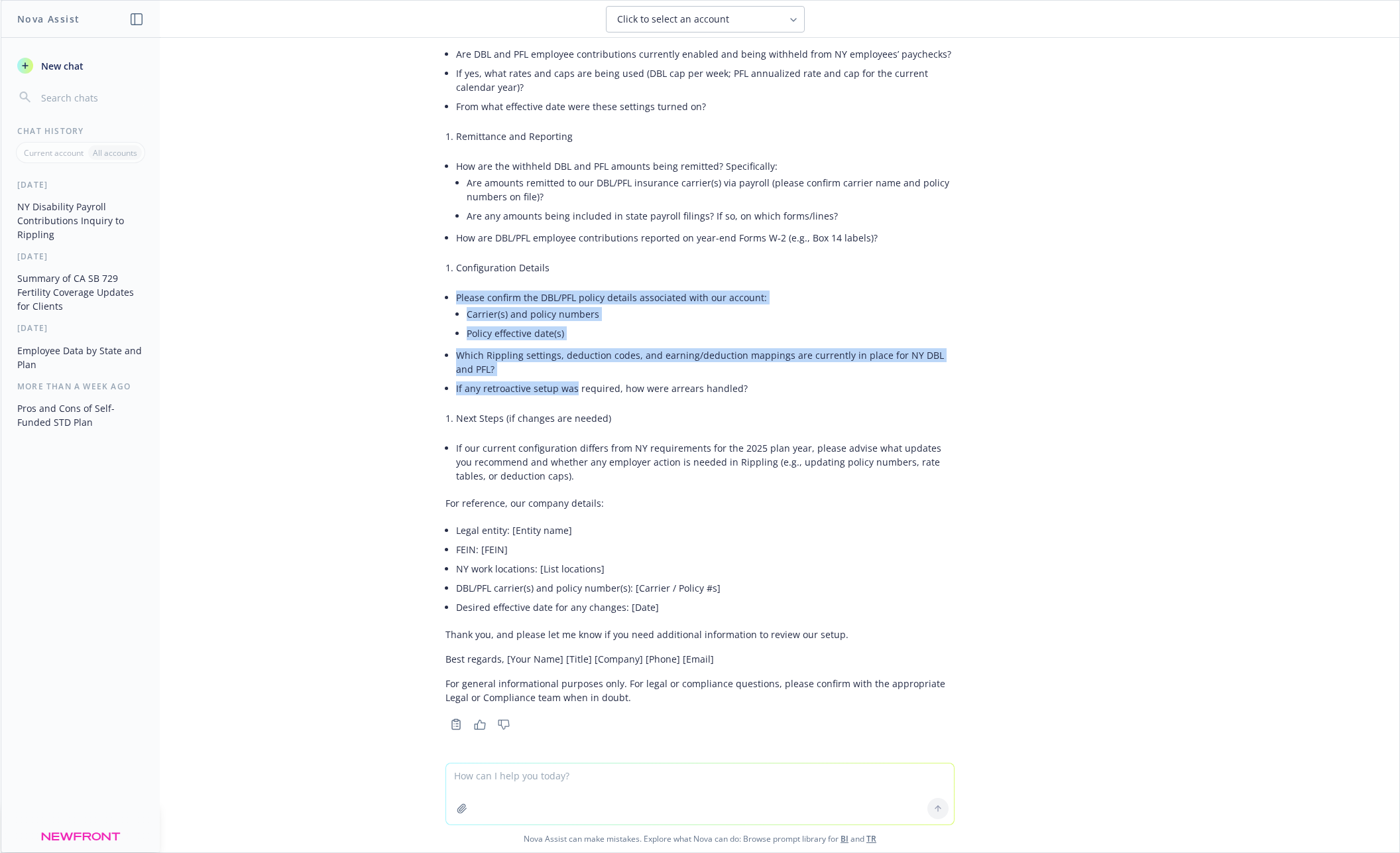
click at [553, 383] on li "If any retroactive setup was required, how were arrears handled?" at bounding box center [705, 388] width 498 height 19
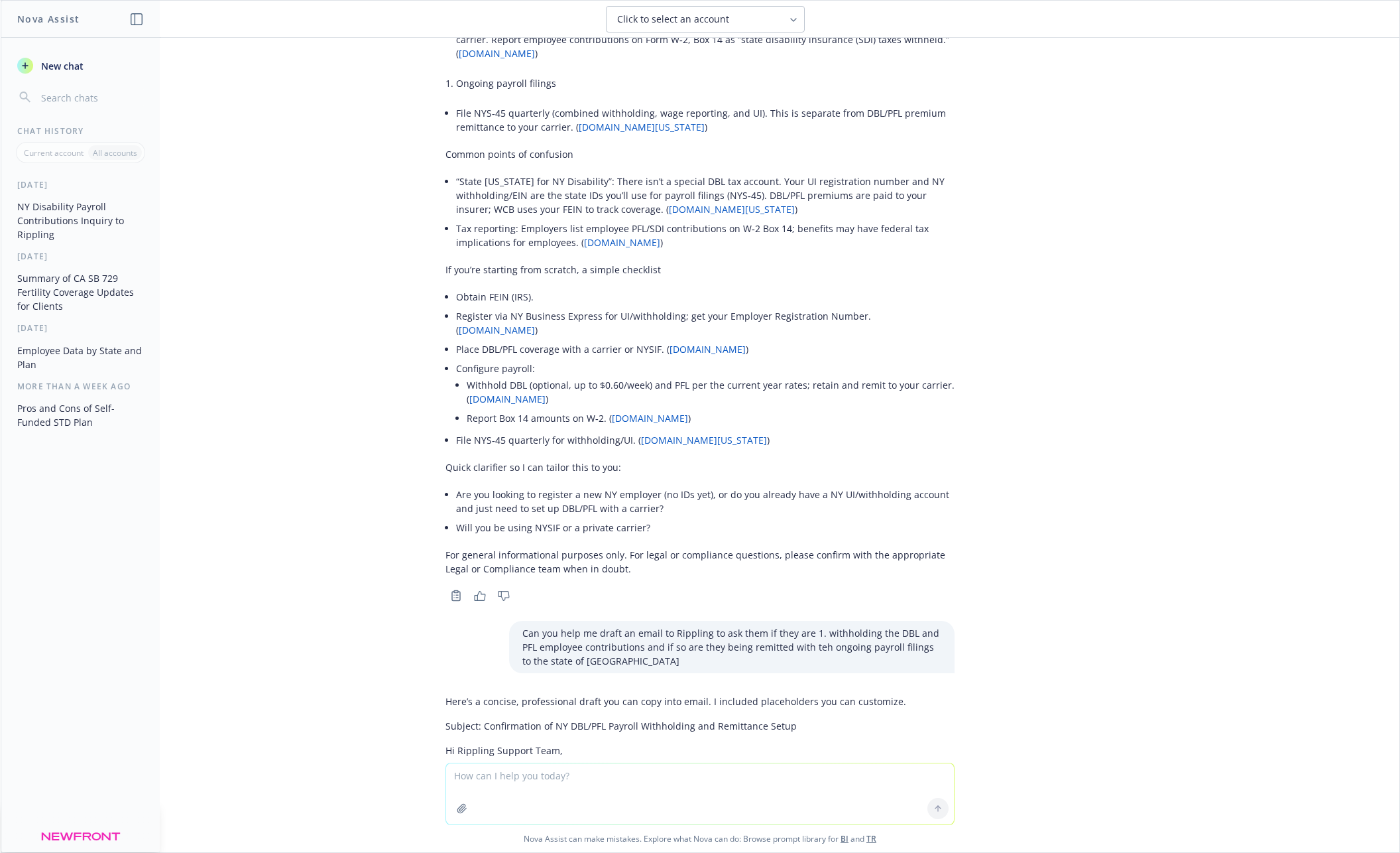
scroll to position [462, 0]
drag, startPoint x: 734, startPoint y: 184, endPoint x: 784, endPoint y: 213, distance: 57.8
click at [784, 213] on li "“State [US_STATE] for NY Disability”: There isn’t a special DBL tax account. Yo…" at bounding box center [705, 198] width 498 height 47
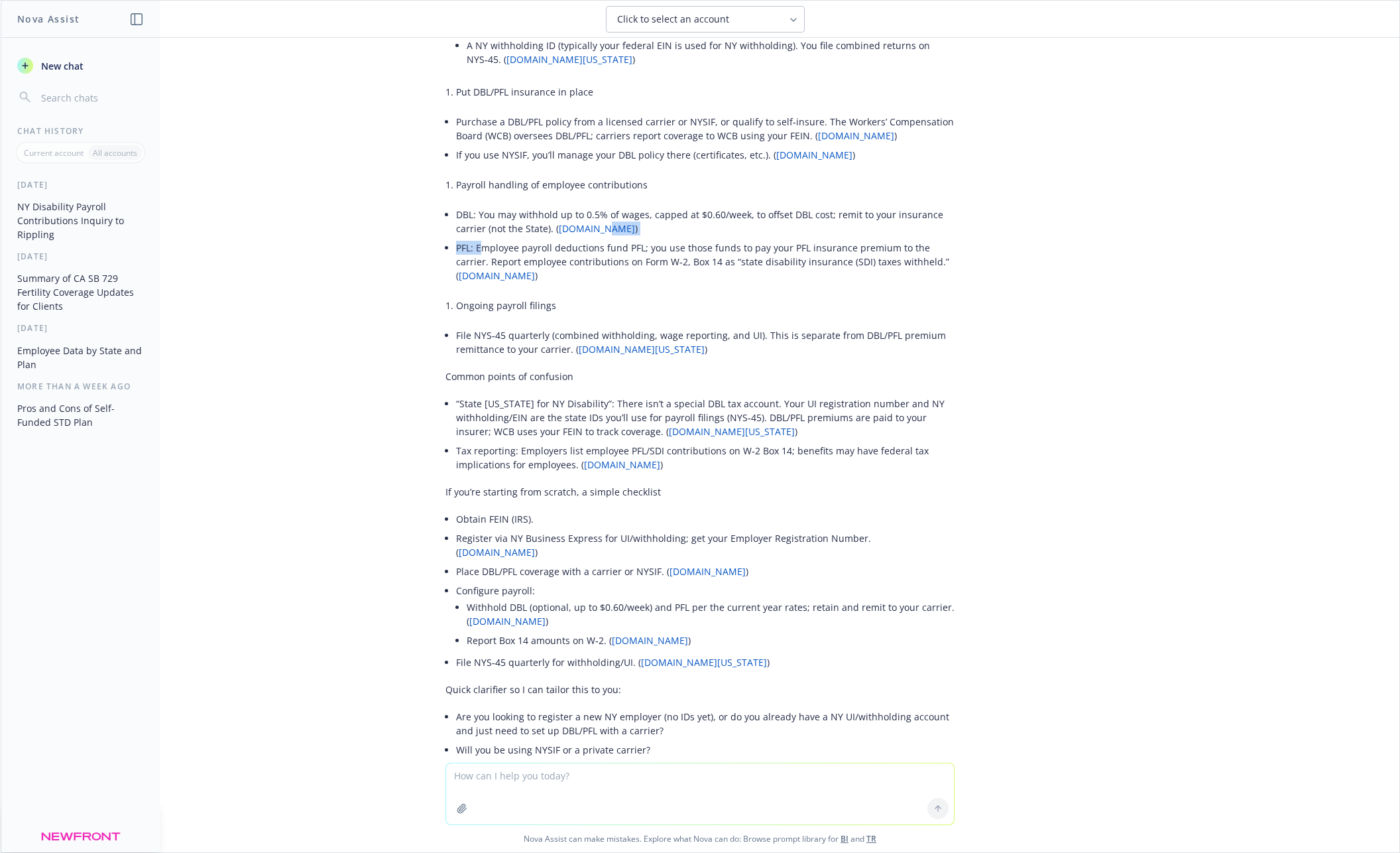
scroll to position [241, 0]
drag, startPoint x: 484, startPoint y: 233, endPoint x: 598, endPoint y: 236, distance: 114.0
click at [598, 236] on ul "DBL: You may withhold up to 0.5% of wages, capped at $0.60/week, to offset DBL …" at bounding box center [705, 247] width 498 height 81
click at [476, 252] on li "PFL: Employee payroll deductions fund PFL; you use those funds to pay your PFL …" at bounding box center [705, 264] width 498 height 47
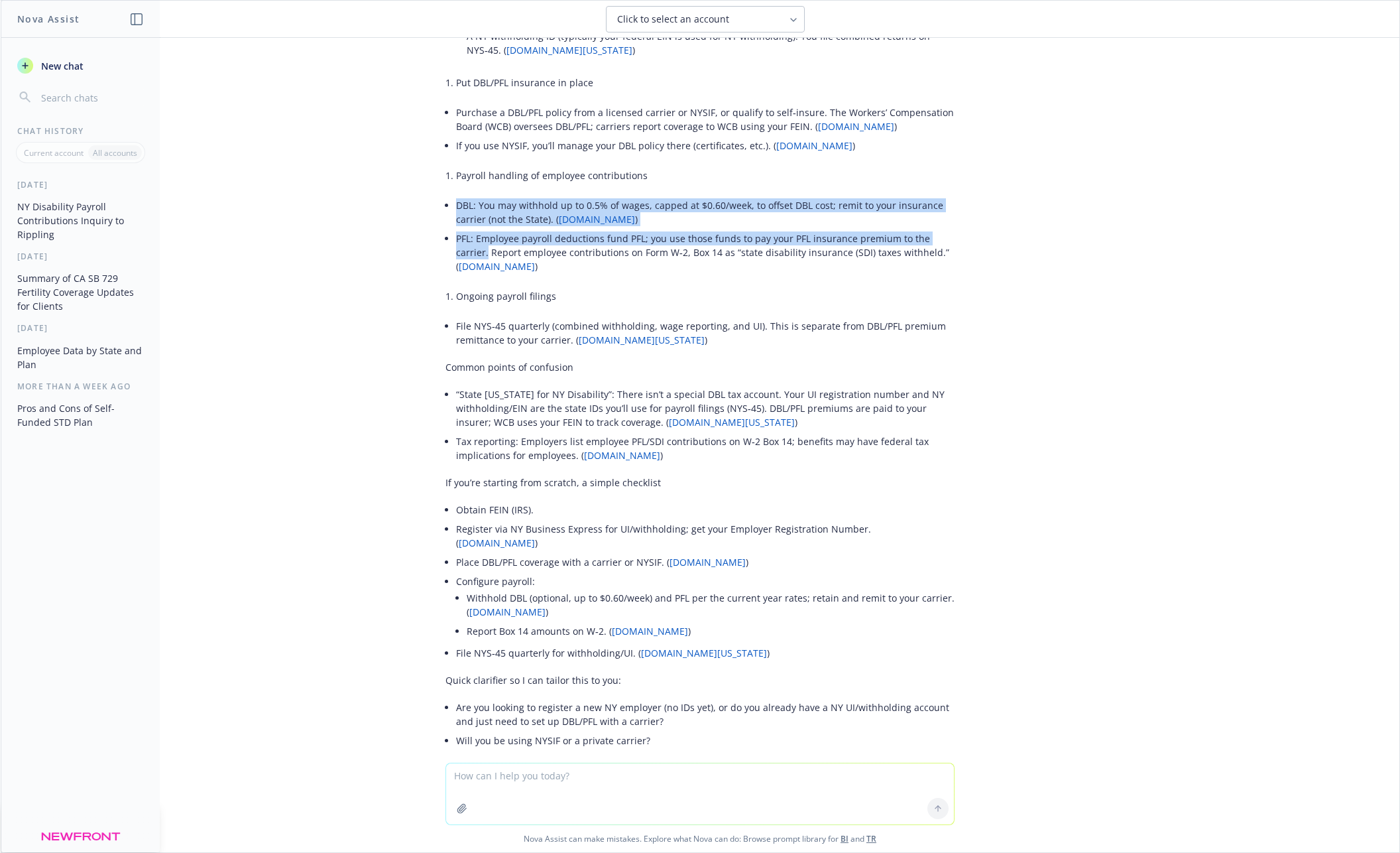
scroll to position [251, 0]
drag, startPoint x: 455, startPoint y: 217, endPoint x: 1000, endPoint y: 236, distance: 545.3
click at [1000, 236] on div "can you help me undertstand how employers in [GEOGRAPHIC_DATA] set up a state […" at bounding box center [700, 400] width 1399 height 725
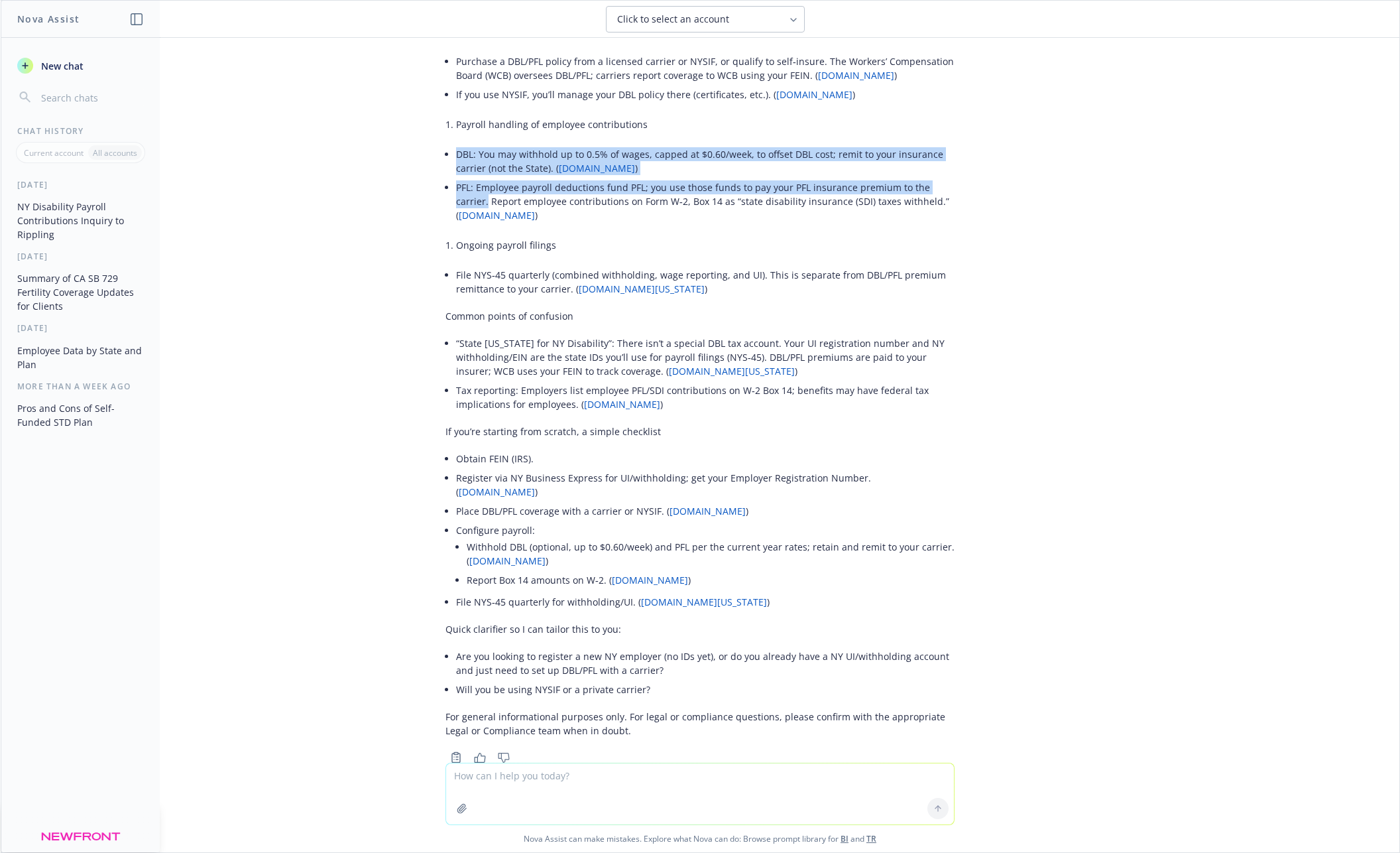
copy ul "DBL: You may withhold up to 0.5% of wages, capped at $0.60/week, to offset DBL …"
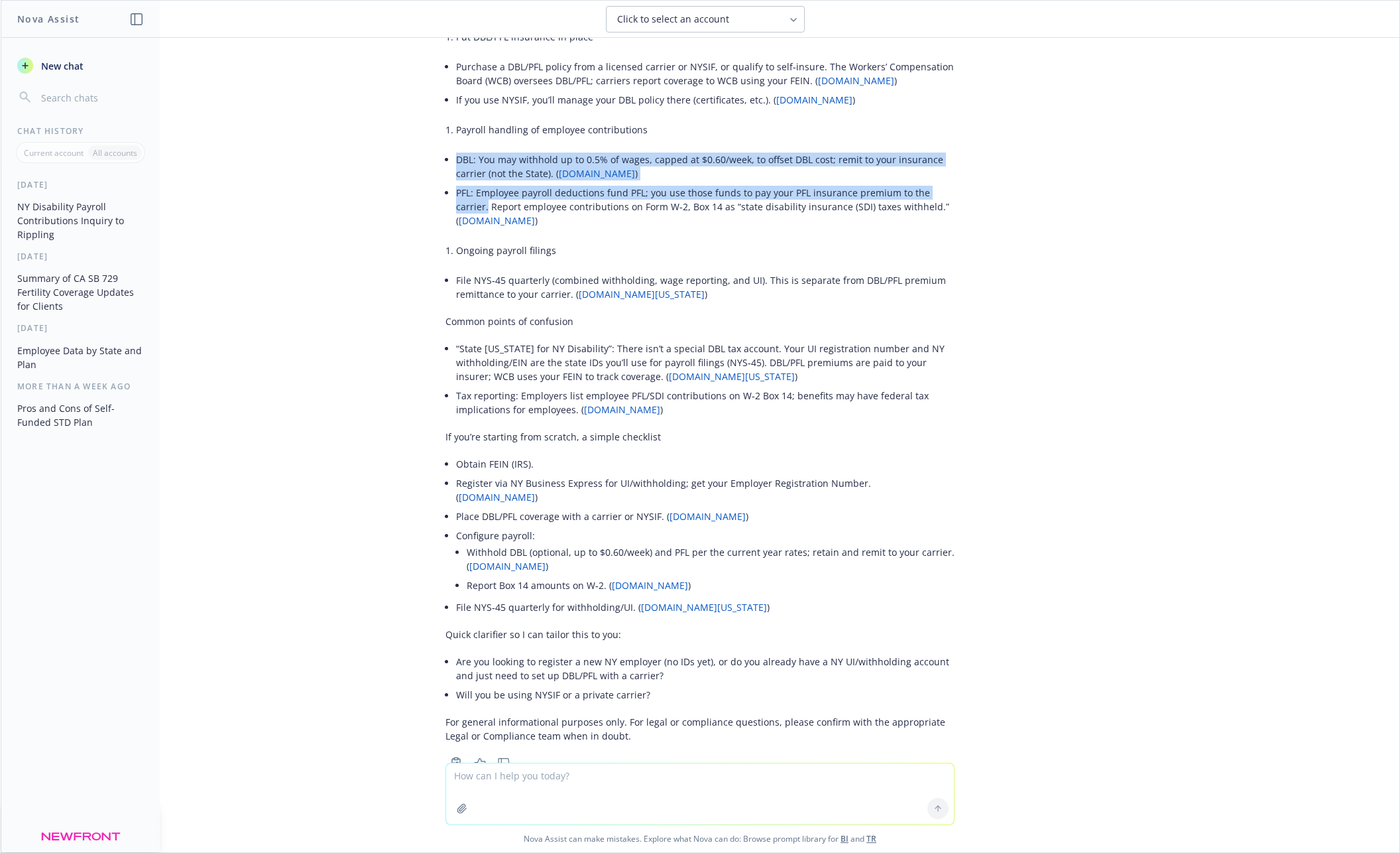
scroll to position [304, 0]
